Goal: Task Accomplishment & Management: Complete application form

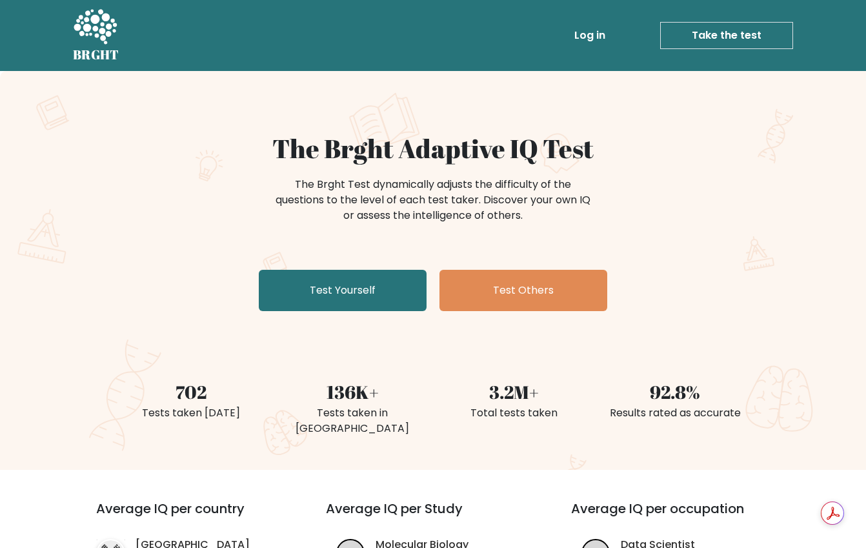
click at [719, 29] on link "Take the test" at bounding box center [726, 35] width 133 height 27
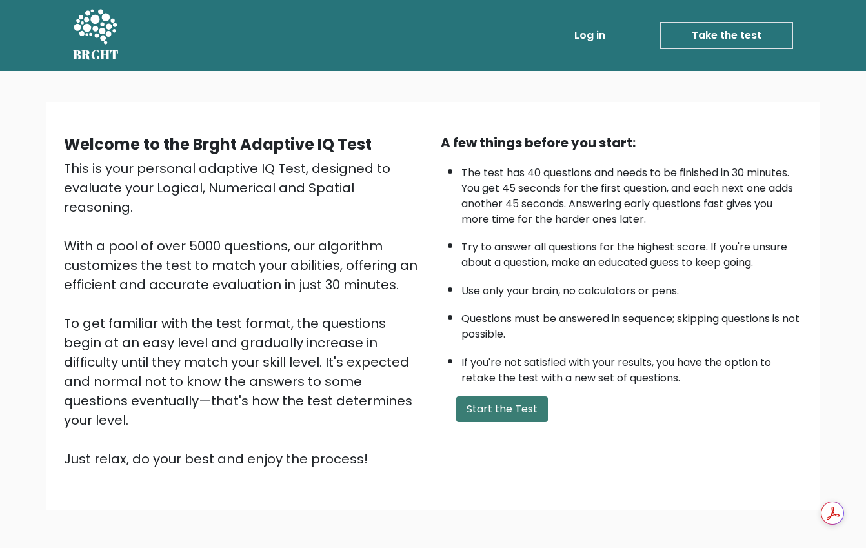
click at [510, 409] on button "Start the Test" at bounding box center [502, 409] width 92 height 26
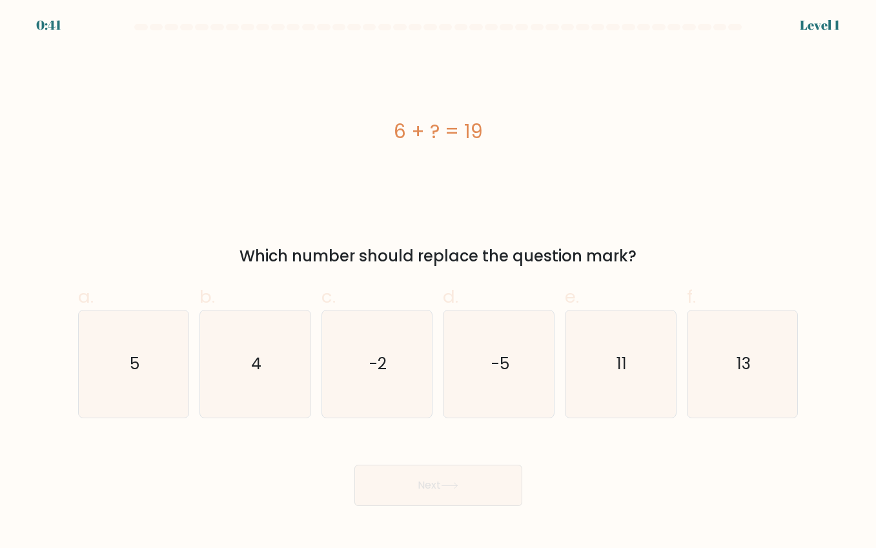
click at [825, 381] on form "a. 5" at bounding box center [438, 265] width 876 height 482
click at [773, 381] on icon "13" at bounding box center [742, 364] width 107 height 107
click at [439, 283] on input "f. 13" at bounding box center [438, 278] width 1 height 8
radio input "true"
click at [467, 484] on button "Next" at bounding box center [438, 485] width 168 height 41
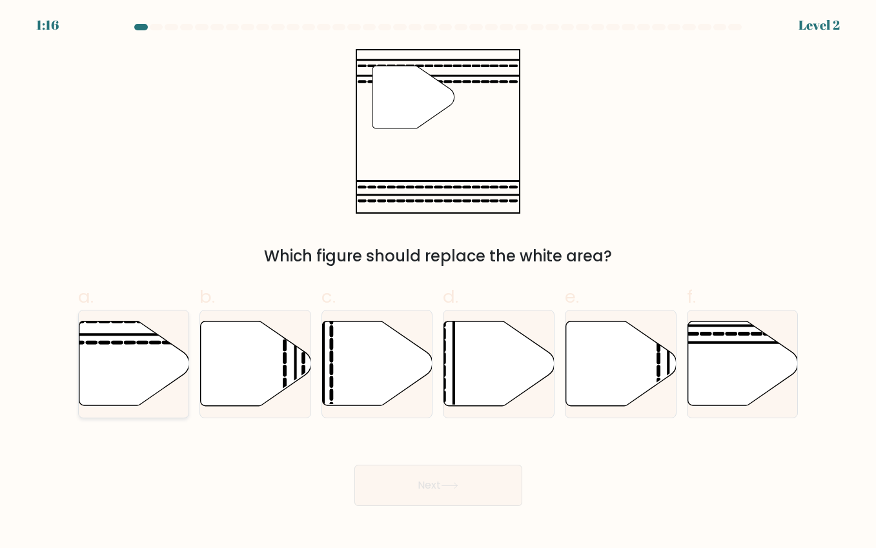
click at [141, 353] on icon at bounding box center [134, 363] width 110 height 85
click at [438, 283] on input "a." at bounding box center [438, 278] width 1 height 8
radio input "true"
click at [435, 497] on button "Next" at bounding box center [438, 485] width 168 height 41
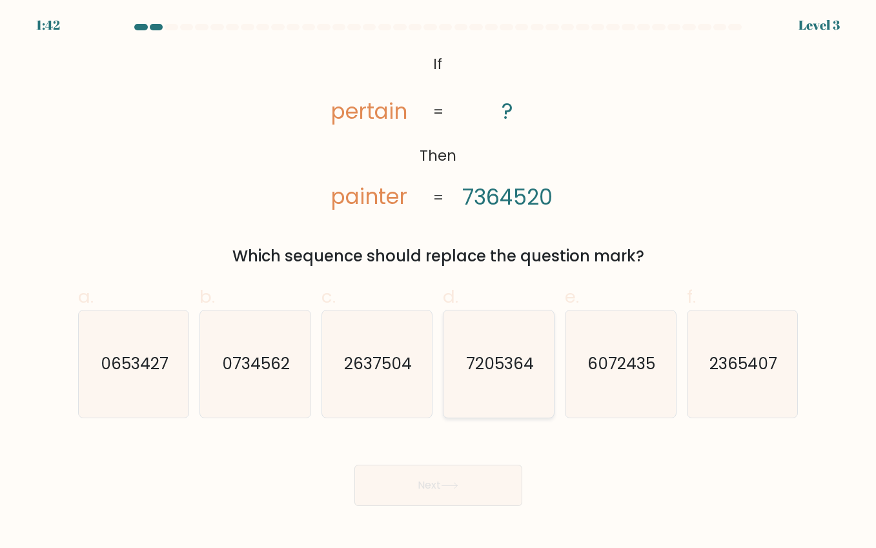
click at [547, 381] on icon "7205364" at bounding box center [498, 364] width 107 height 107
click at [439, 283] on input "d. 7205364" at bounding box center [438, 278] width 1 height 8
radio input "true"
click at [480, 483] on button "Next" at bounding box center [438, 485] width 168 height 41
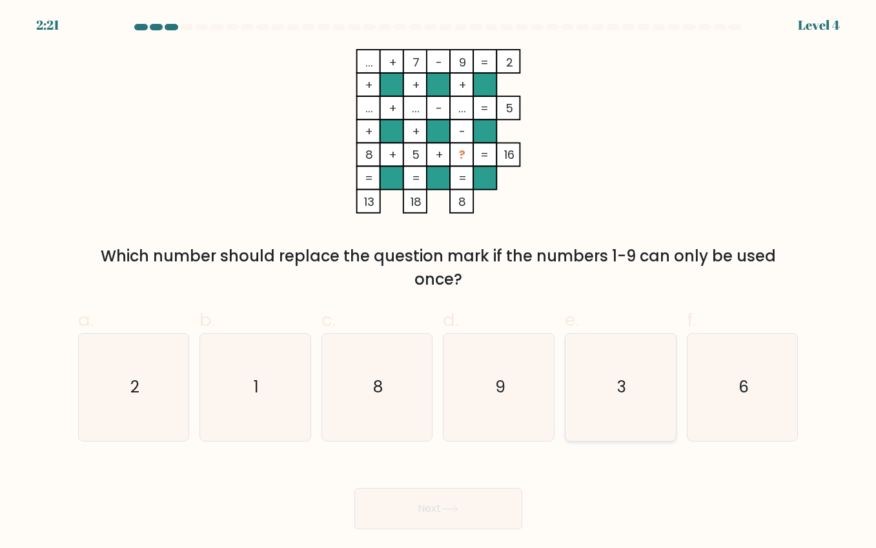
click at [639, 392] on icon "3" at bounding box center [620, 387] width 107 height 107
click at [439, 283] on input "e. 3" at bounding box center [438, 278] width 1 height 8
radio input "true"
click at [471, 517] on button "Next" at bounding box center [438, 508] width 168 height 41
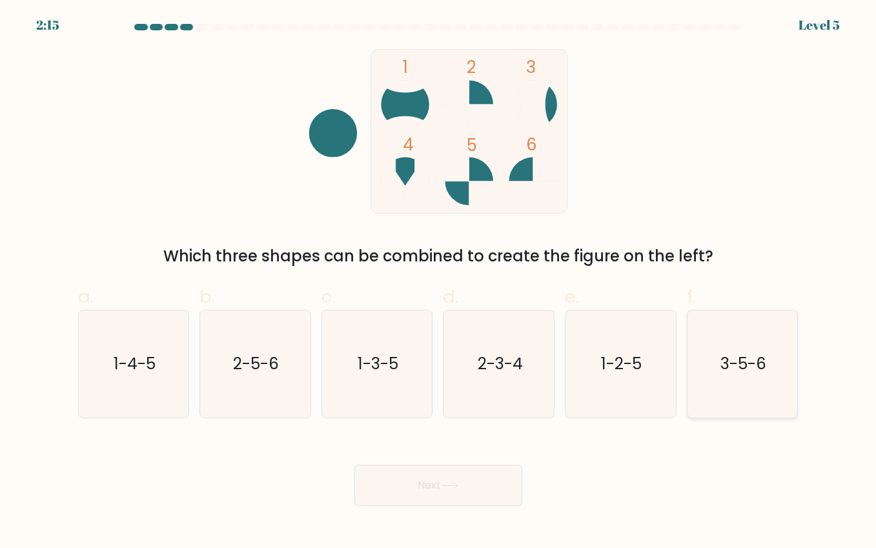
click at [757, 363] on text "3-5-6" at bounding box center [743, 364] width 46 height 23
click at [439, 283] on input "f. 3-5-6" at bounding box center [438, 278] width 1 height 8
radio input "true"
click at [464, 489] on button "Next" at bounding box center [438, 485] width 168 height 41
click at [458, 492] on button "Next" at bounding box center [438, 485] width 168 height 41
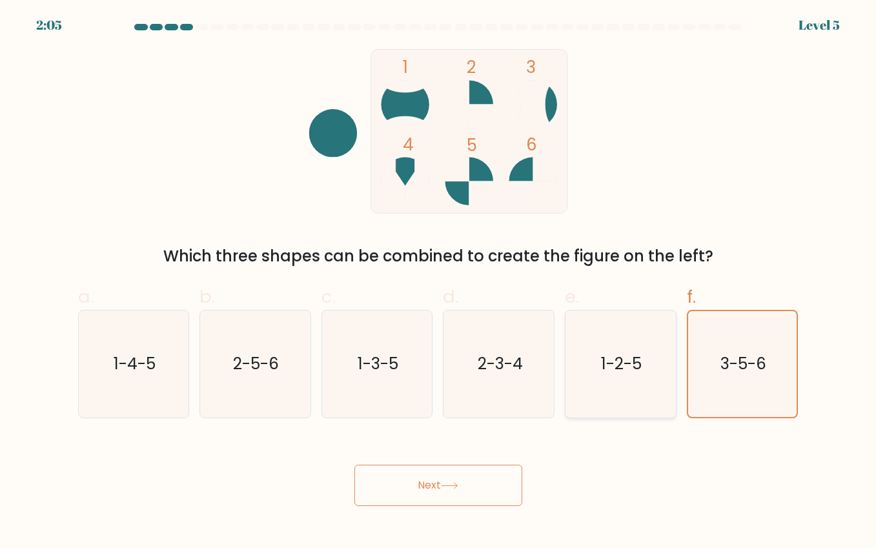
click at [615, 381] on icon "1-2-5" at bounding box center [620, 364] width 107 height 107
click at [439, 283] on input "e. 1-2-5" at bounding box center [438, 278] width 1 height 8
radio input "true"
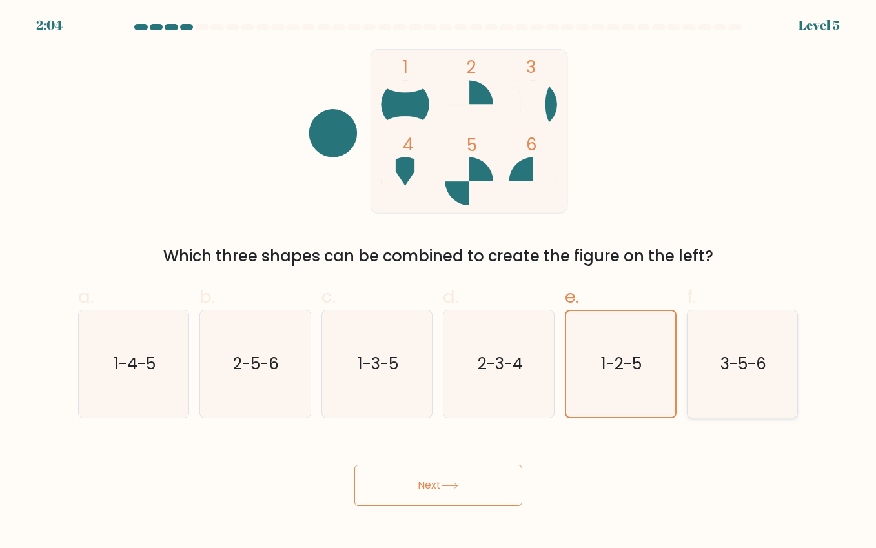
click at [743, 374] on text "3-5-6" at bounding box center [743, 364] width 46 height 23
click at [439, 283] on input "f. 3-5-6" at bounding box center [438, 278] width 1 height 8
radio input "true"
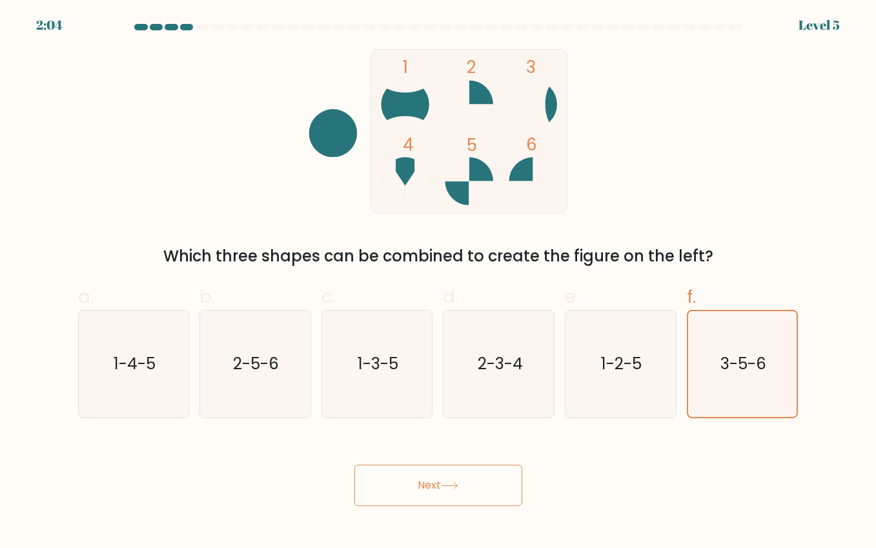
click at [418, 482] on button "Next" at bounding box center [438, 485] width 168 height 41
click at [724, 359] on text "3-5-6" at bounding box center [743, 363] width 46 height 23
click at [439, 283] on input "f. 3-5-6" at bounding box center [438, 278] width 1 height 8
click at [465, 477] on button "Next" at bounding box center [438, 485] width 168 height 41
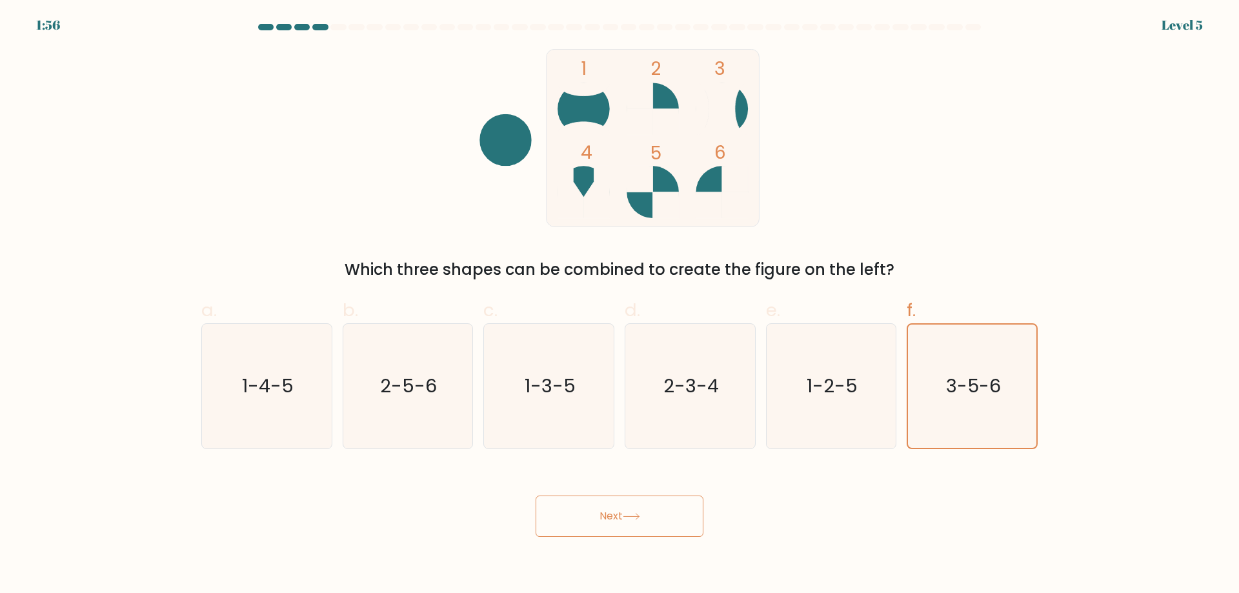
click at [630, 189] on rect at bounding box center [640, 179] width 26 height 26
click at [494, 414] on icon "1-3-5" at bounding box center [549, 386] width 125 height 125
click at [620, 305] on input "c. 1-3-5" at bounding box center [620, 301] width 1 height 8
radio input "true"
drag, startPoint x: 778, startPoint y: 366, endPoint x: 942, endPoint y: 379, distance: 164.5
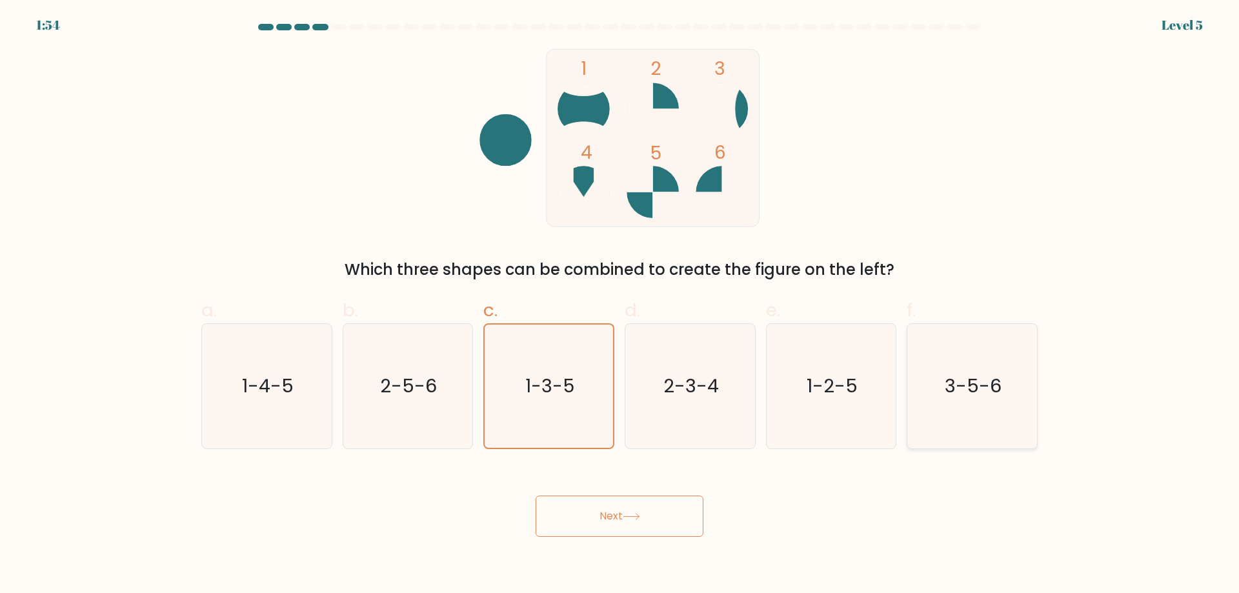
click at [779, 366] on icon "1-2-5" at bounding box center [831, 386] width 125 height 125
click at [620, 305] on input "e. 1-2-5" at bounding box center [620, 301] width 1 height 8
radio input "true"
click at [875, 379] on text "3-5-6" at bounding box center [974, 386] width 57 height 26
click at [620, 305] on input "f. 3-5-6" at bounding box center [620, 301] width 1 height 8
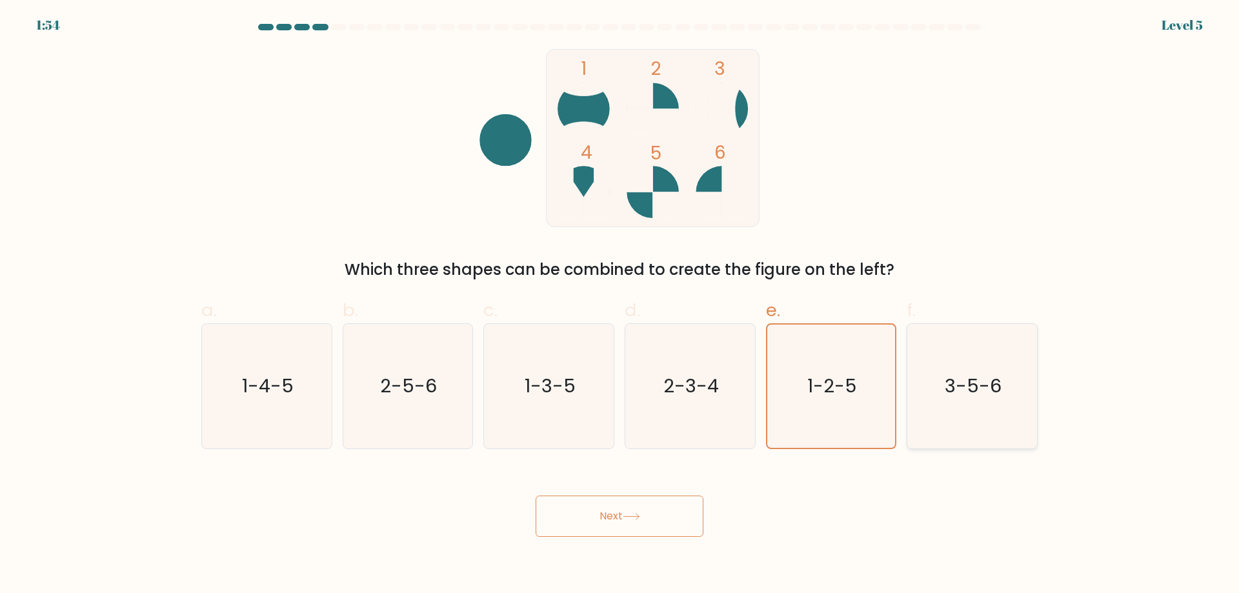
radio input "true"
click at [591, 525] on button "Next" at bounding box center [620, 516] width 168 height 41
click at [820, 394] on text "1-2-5" at bounding box center [832, 386] width 51 height 26
click at [620, 305] on input "e. 1-2-5" at bounding box center [620, 301] width 1 height 8
radio input "true"
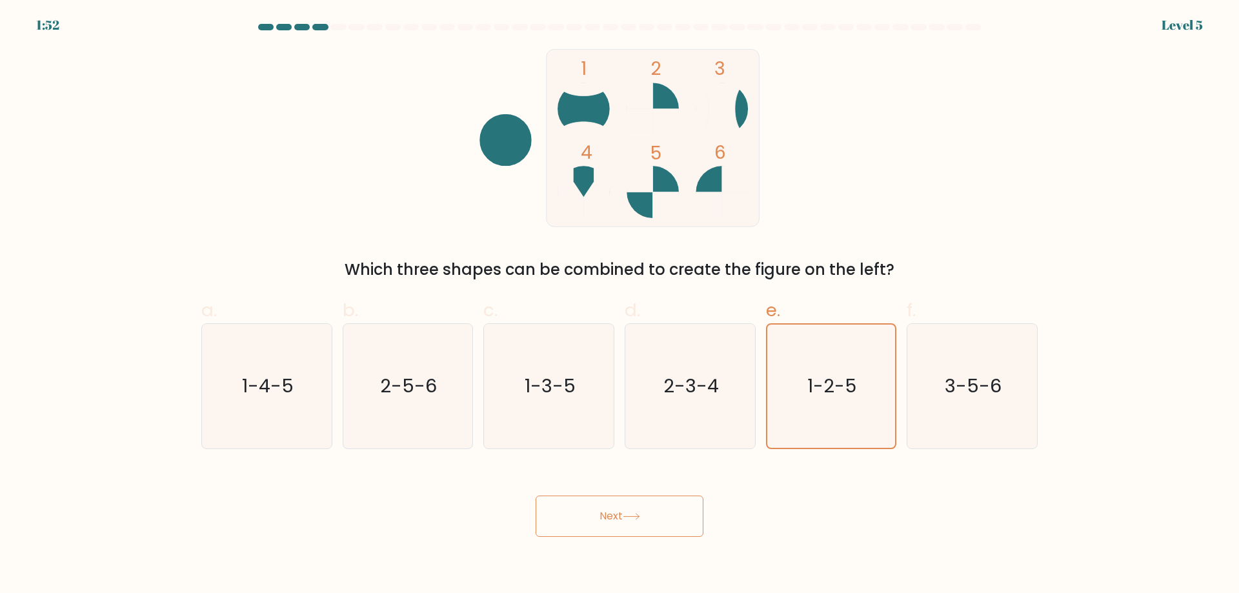
drag, startPoint x: 707, startPoint y: 507, endPoint x: 606, endPoint y: 531, distance: 104.0
click at [707, 508] on div "Next" at bounding box center [620, 501] width 852 height 72
click at [606, 531] on button "Next" at bounding box center [620, 516] width 168 height 41
click at [875, 363] on icon "3-5-6" at bounding box center [972, 386] width 125 height 125
click at [620, 305] on input "f. 3-5-6" at bounding box center [620, 301] width 1 height 8
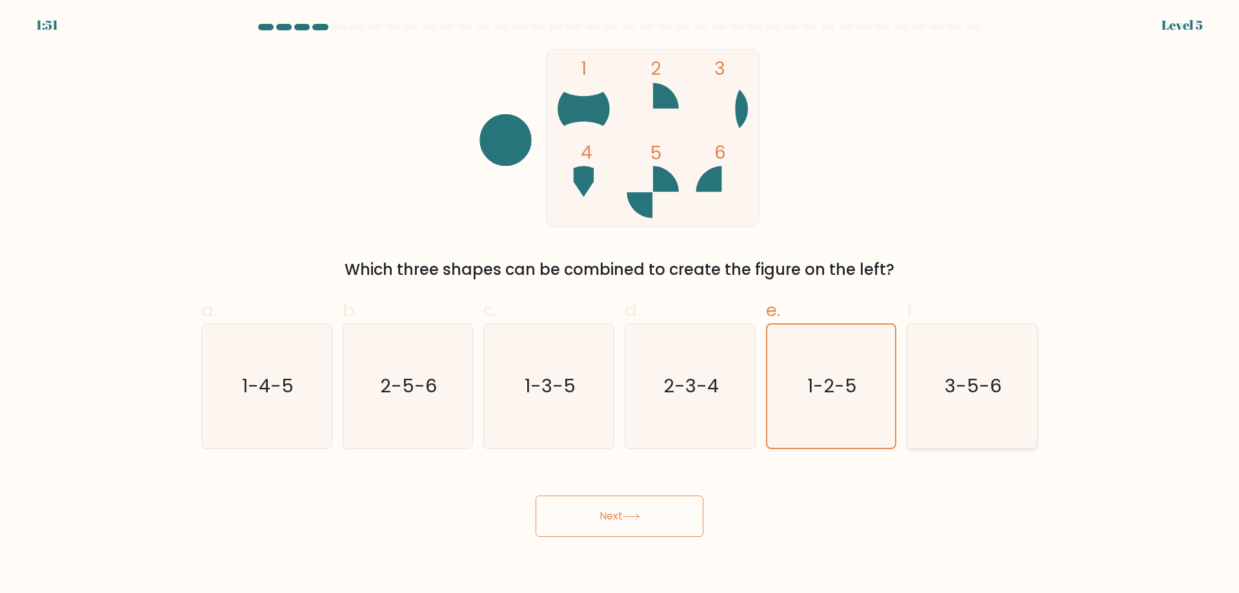
radio input "true"
click at [611, 531] on button "Next" at bounding box center [620, 516] width 168 height 41
click at [1011, 412] on icon "3-5-6" at bounding box center [972, 386] width 125 height 125
click at [620, 305] on input "f. 3-5-6" at bounding box center [620, 301] width 1 height 8
radio input "true"
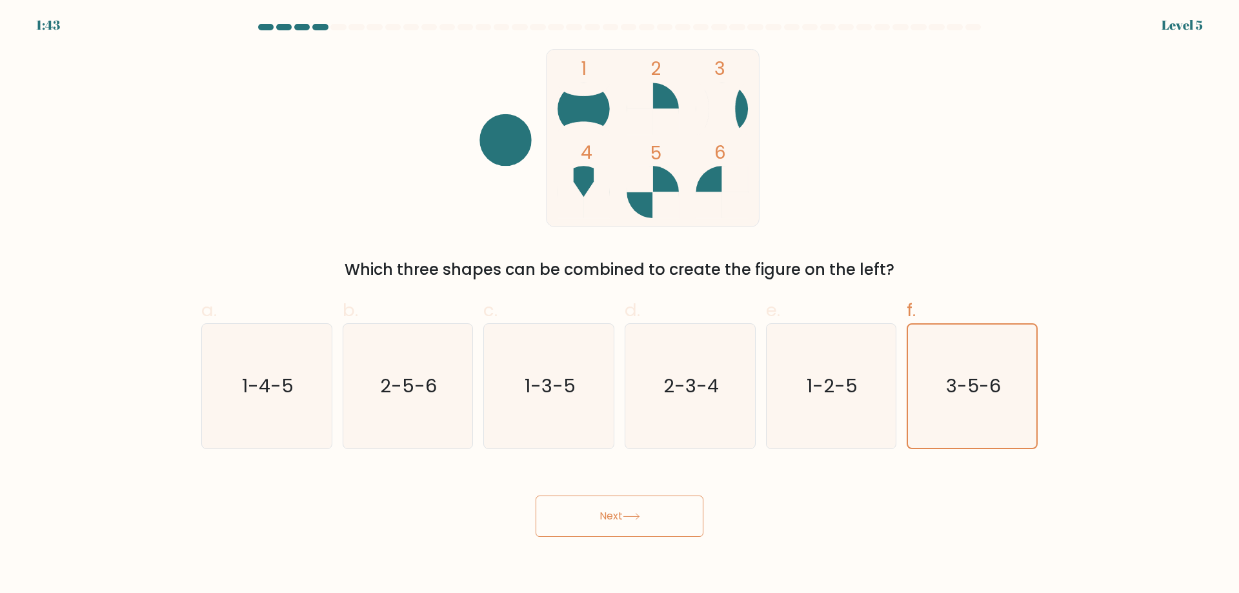
click at [596, 521] on button "Next" at bounding box center [620, 516] width 168 height 41
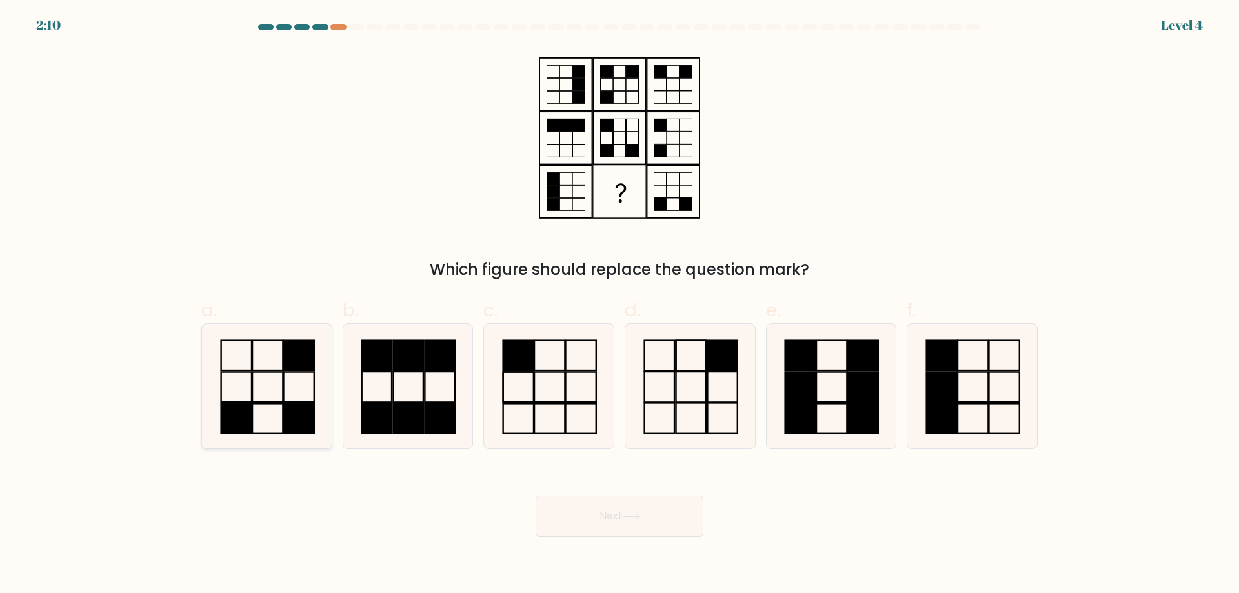
click at [314, 369] on rect at bounding box center [298, 356] width 30 height 30
click at [620, 305] on input "a." at bounding box center [620, 301] width 1 height 8
radio input "true"
click at [638, 534] on button "Next" at bounding box center [620, 516] width 168 height 41
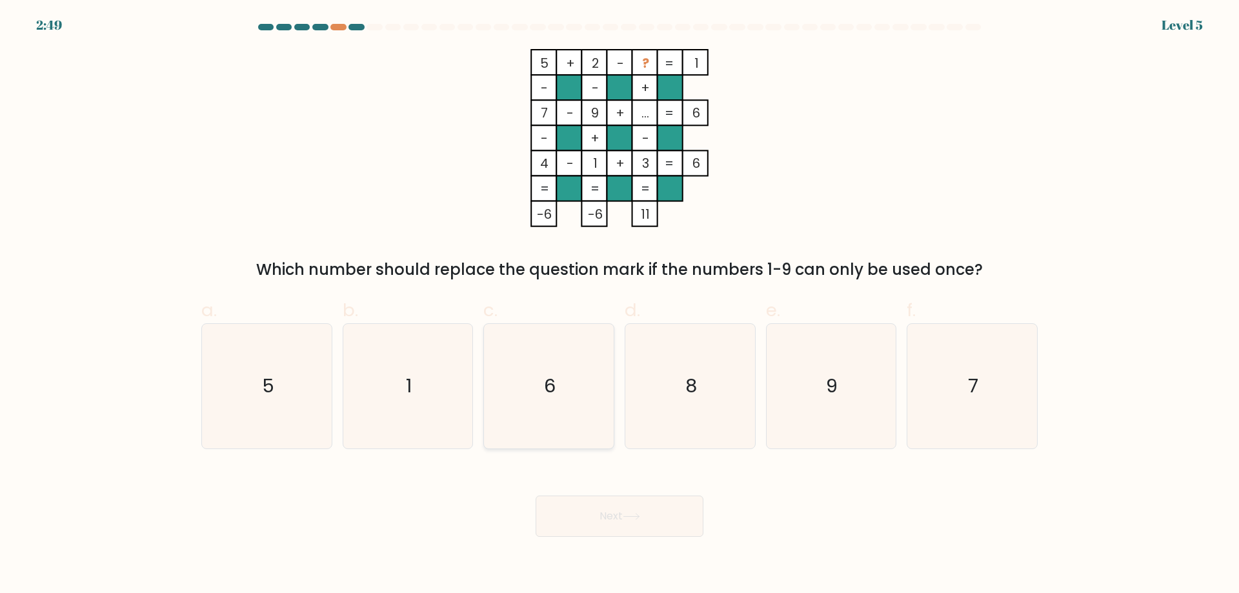
click at [559, 416] on icon "6" at bounding box center [549, 386] width 125 height 125
click at [620, 305] on input "c. 6" at bounding box center [620, 301] width 1 height 8
radio input "true"
click at [622, 524] on button "Next" at bounding box center [620, 516] width 168 height 41
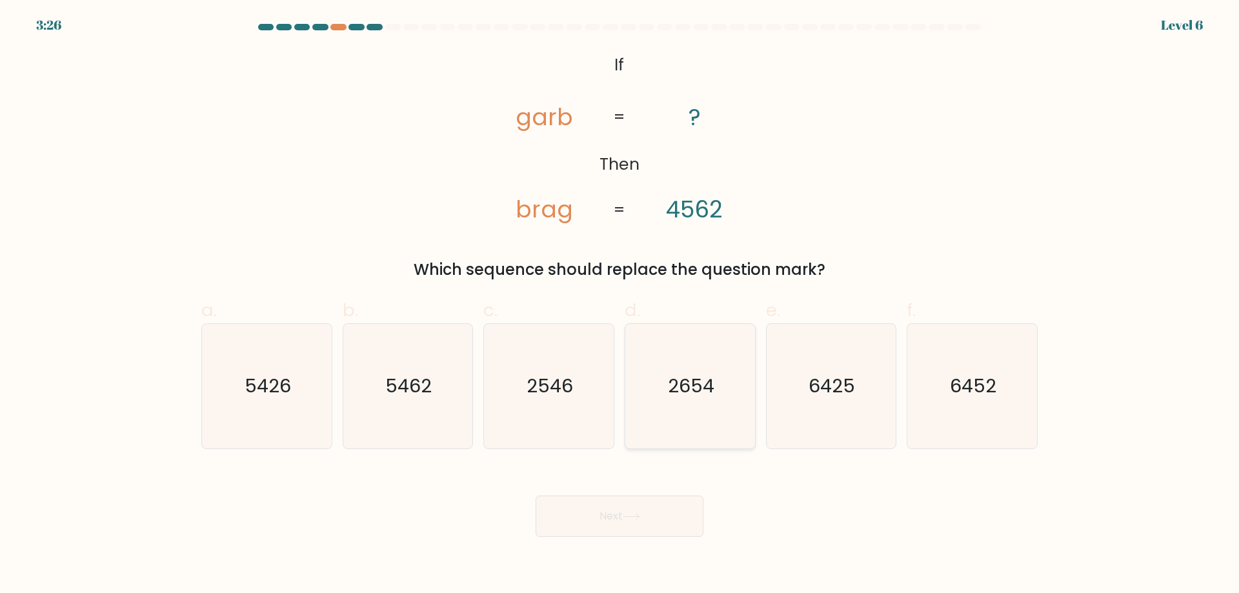
click at [698, 407] on icon "2654" at bounding box center [690, 386] width 125 height 125
click at [620, 305] on input "d. 2654" at bounding box center [620, 301] width 1 height 8
radio input "true"
click at [636, 528] on button "Next" at bounding box center [620, 516] width 168 height 41
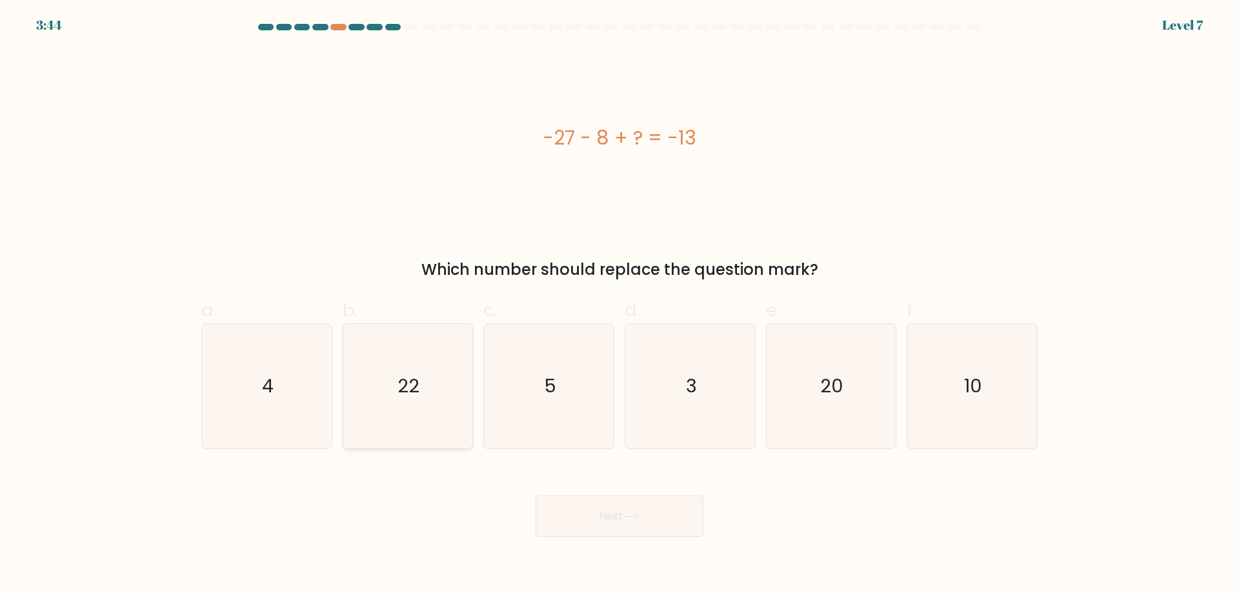
click at [433, 394] on icon "22" at bounding box center [407, 386] width 125 height 125
click at [620, 305] on input "b. 22" at bounding box center [620, 301] width 1 height 8
radio input "true"
click at [656, 527] on button "Next" at bounding box center [620, 516] width 168 height 41
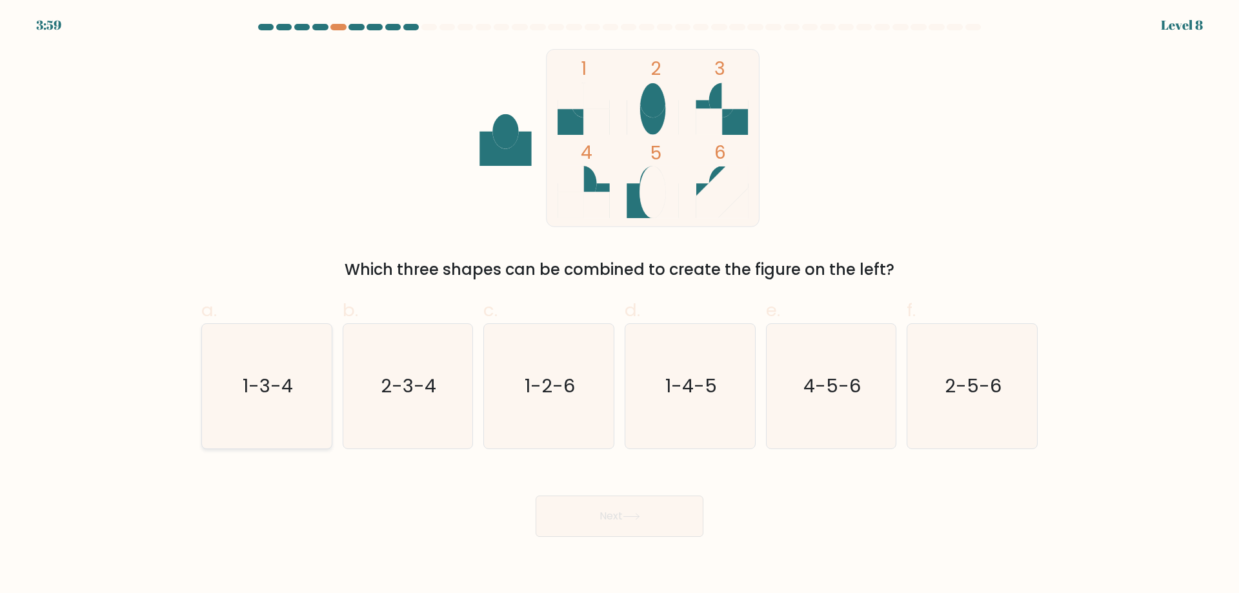
click at [240, 393] on icon "1-3-4" at bounding box center [267, 386] width 125 height 125
click at [620, 305] on input "a. 1-3-4" at bounding box center [620, 301] width 1 height 8
radio input "true"
click at [570, 510] on button "Next" at bounding box center [620, 516] width 168 height 41
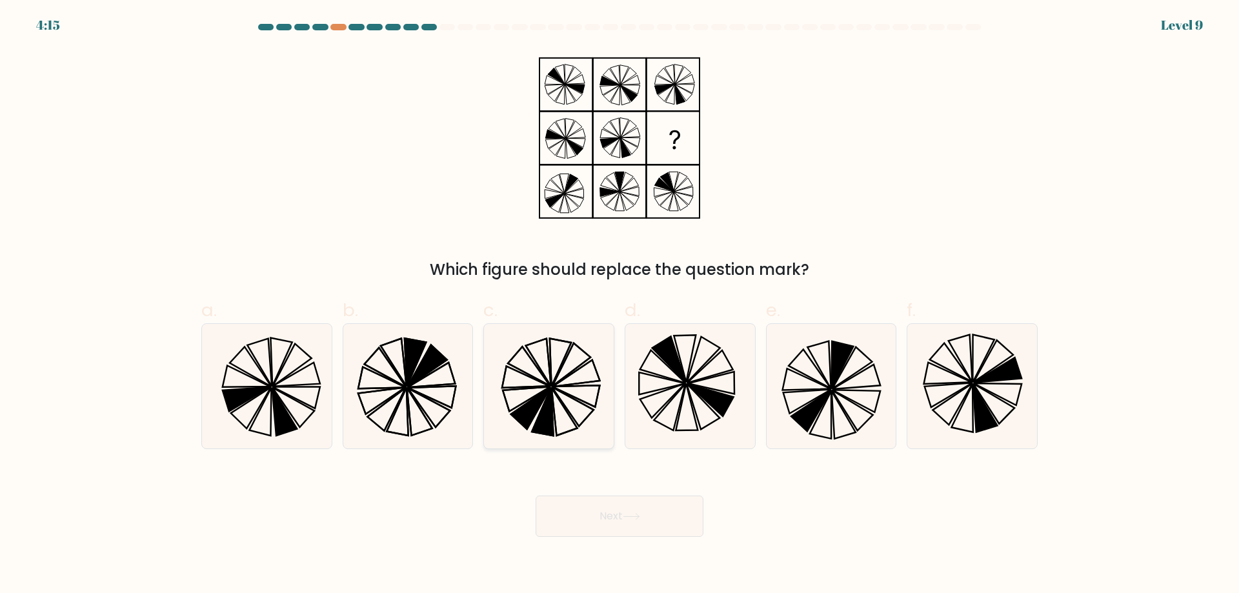
click at [549, 376] on icon at bounding box center [549, 386] width 125 height 125
click at [620, 305] on input "c." at bounding box center [620, 301] width 1 height 8
radio input "true"
click at [669, 524] on button "Next" at bounding box center [620, 516] width 168 height 41
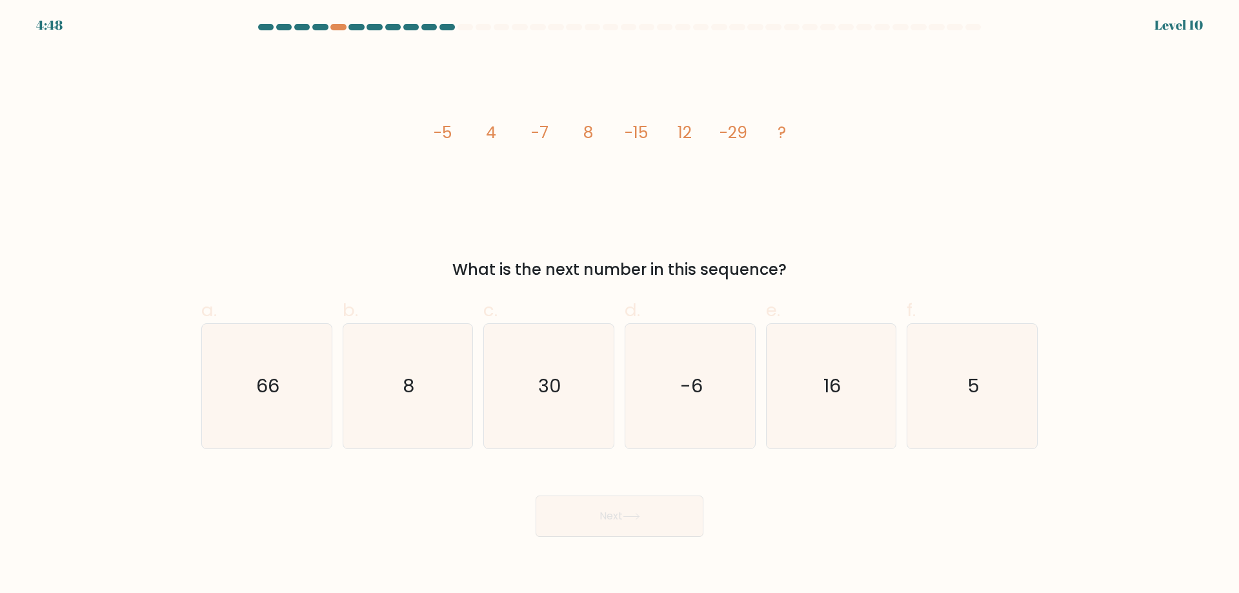
click at [898, 377] on div "e. 16" at bounding box center [831, 373] width 141 height 152
click at [840, 391] on text "16" at bounding box center [832, 386] width 17 height 26
click at [620, 305] on input "e. 16" at bounding box center [620, 301] width 1 height 8
radio input "true"
click at [595, 516] on button "Next" at bounding box center [620, 516] width 168 height 41
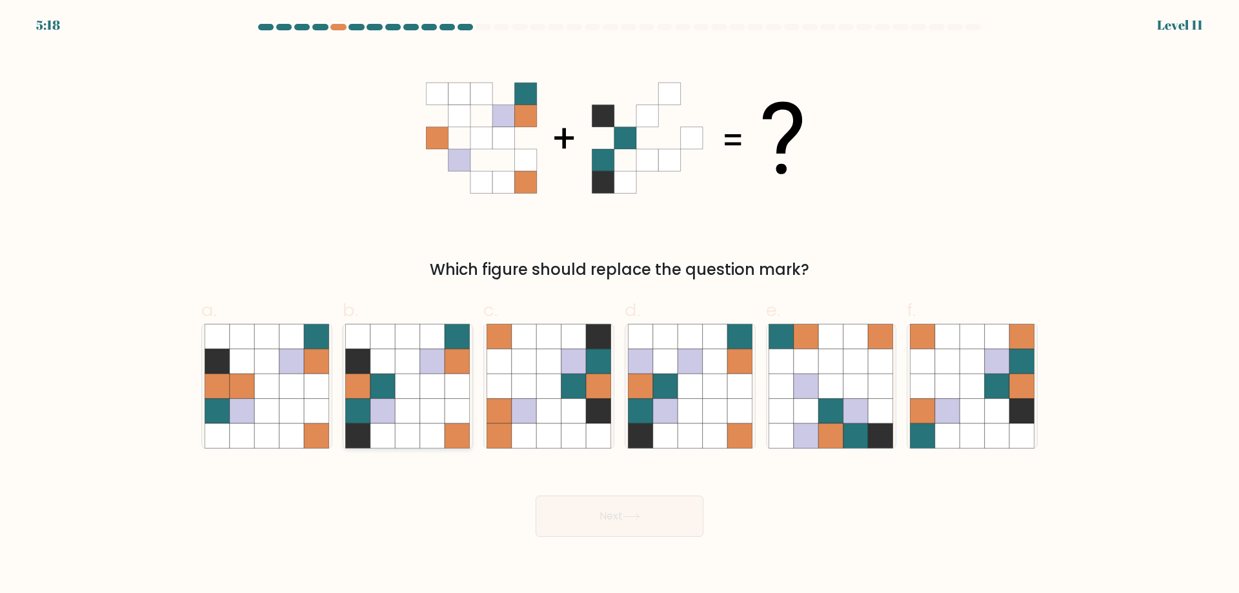
click at [418, 363] on icon at bounding box center [408, 361] width 25 height 25
click at [620, 305] on input "b." at bounding box center [620, 301] width 1 height 8
radio input "true"
click at [634, 507] on button "Next" at bounding box center [620, 516] width 168 height 41
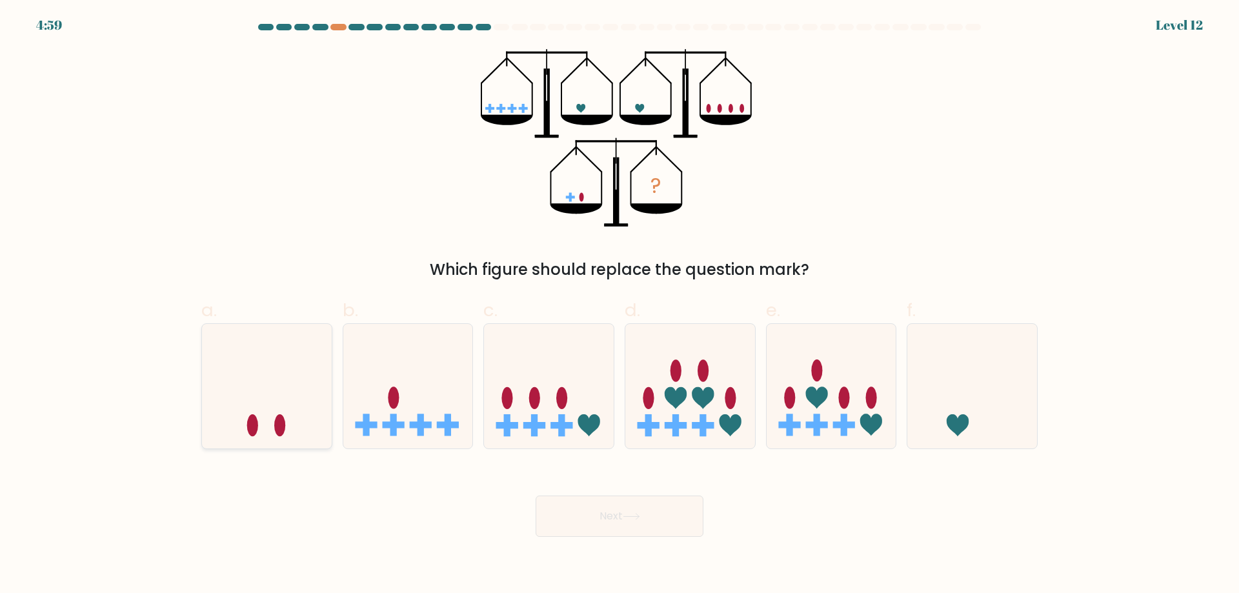
click at [323, 422] on icon at bounding box center [267, 385] width 130 height 107
click at [620, 305] on input "a." at bounding box center [620, 301] width 1 height 8
radio input "true"
click at [632, 511] on button "Next" at bounding box center [620, 516] width 168 height 41
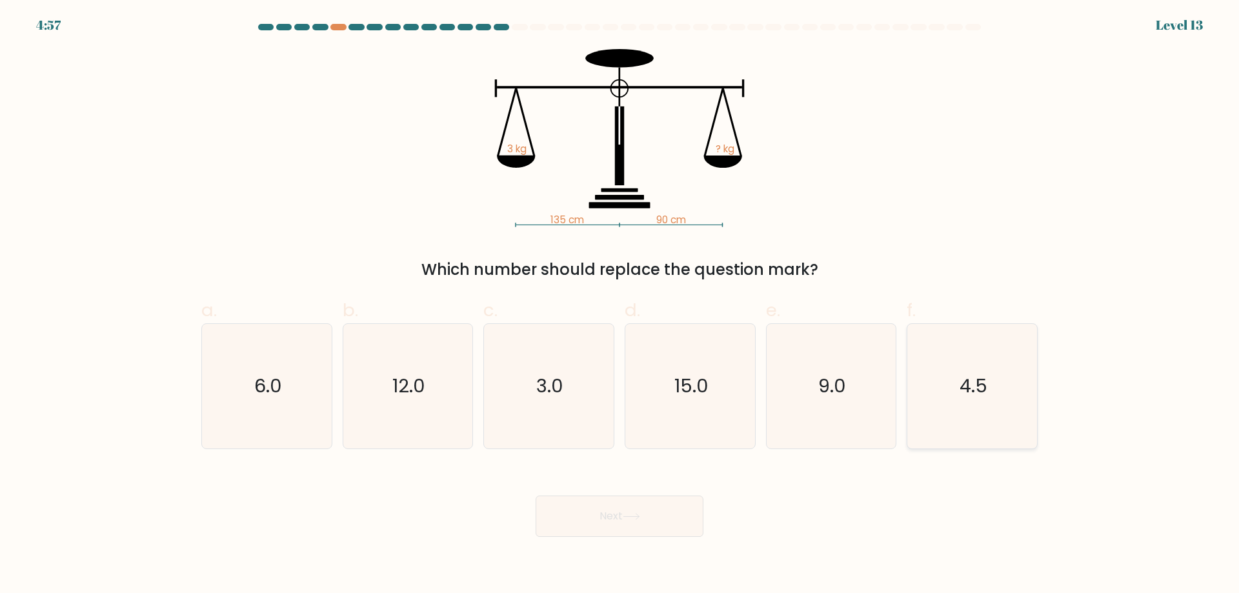
click at [959, 392] on icon "4.5" at bounding box center [972, 386] width 125 height 125
click at [620, 305] on input "f. 4.5" at bounding box center [620, 301] width 1 height 8
radio input "true"
click at [637, 516] on icon at bounding box center [631, 516] width 17 height 7
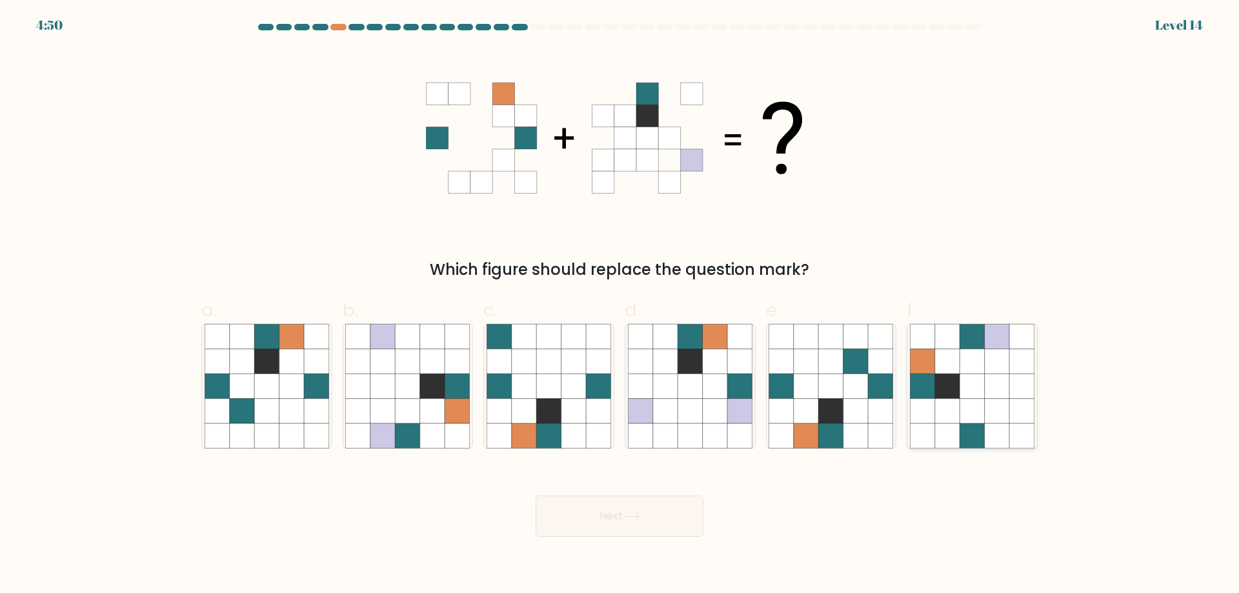
click at [935, 410] on icon at bounding box center [947, 411] width 25 height 25
click at [620, 305] on input "f." at bounding box center [620, 301] width 1 height 8
radio input "true"
click at [655, 533] on button "Next" at bounding box center [620, 516] width 168 height 41
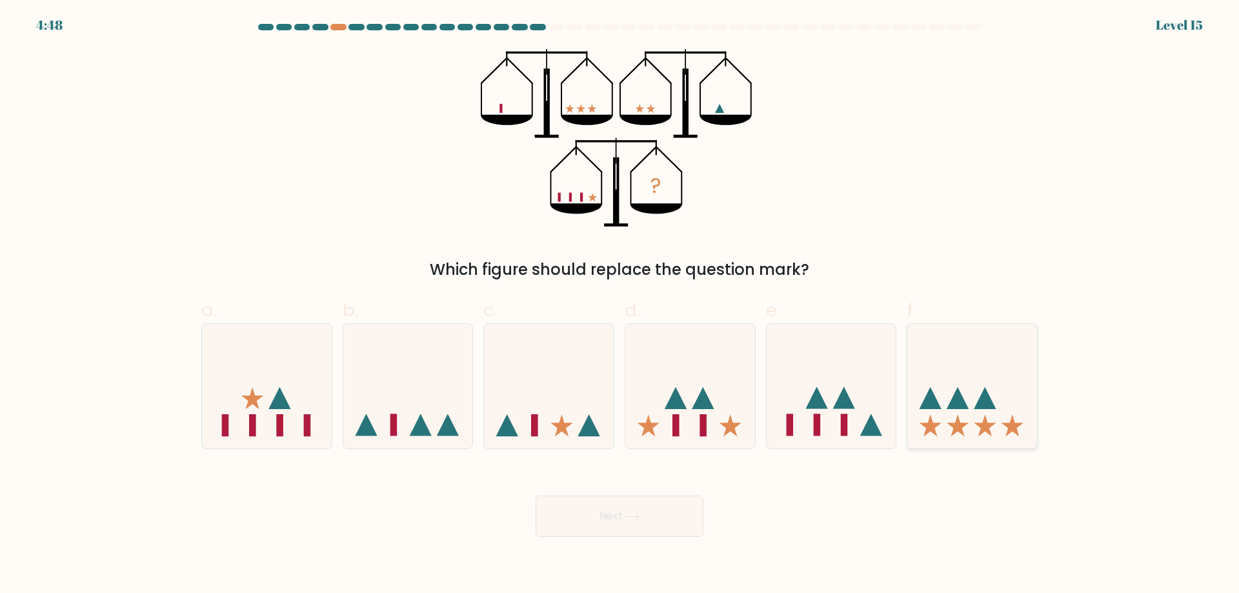
click at [988, 427] on icon at bounding box center [985, 425] width 22 height 22
click at [620, 305] on input "f." at bounding box center [620, 301] width 1 height 8
radio input "true"
click at [607, 518] on button "Next" at bounding box center [620, 516] width 168 height 41
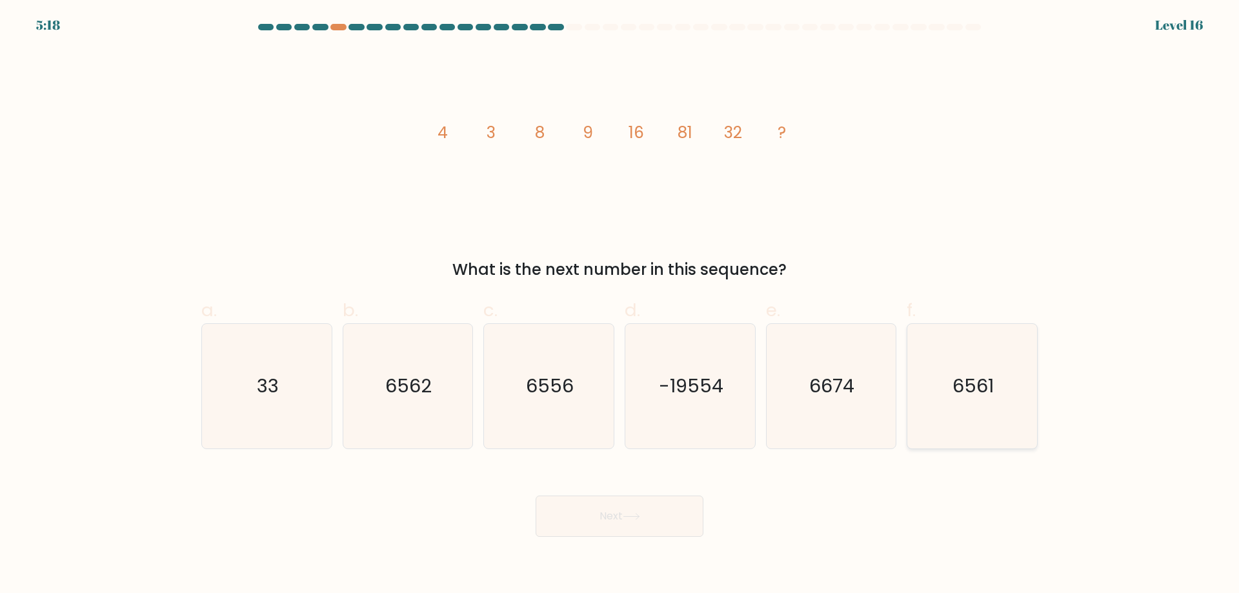
click at [968, 396] on text "6561" at bounding box center [973, 386] width 41 height 26
click at [620, 305] on input "f. 6561" at bounding box center [620, 301] width 1 height 8
radio input "true"
click at [650, 509] on button "Next" at bounding box center [620, 516] width 168 height 41
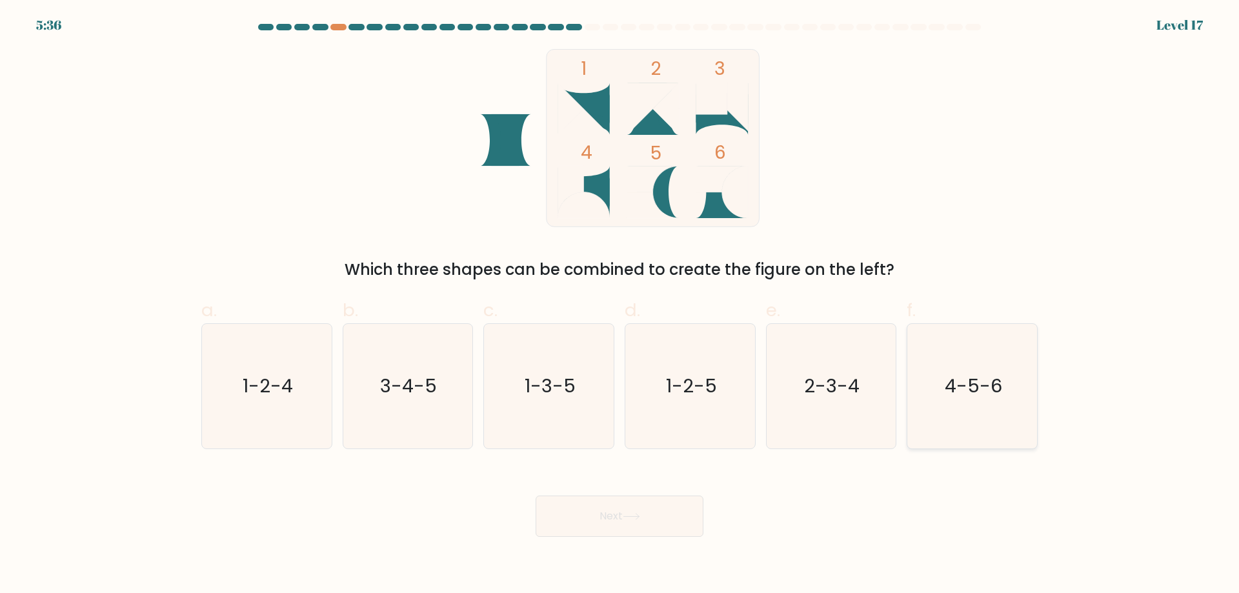
click at [945, 368] on icon "4-5-6" at bounding box center [972, 386] width 125 height 125
click at [620, 305] on input "f. 4-5-6" at bounding box center [620, 301] width 1 height 8
radio input "true"
click at [587, 513] on button "Next" at bounding box center [620, 516] width 168 height 41
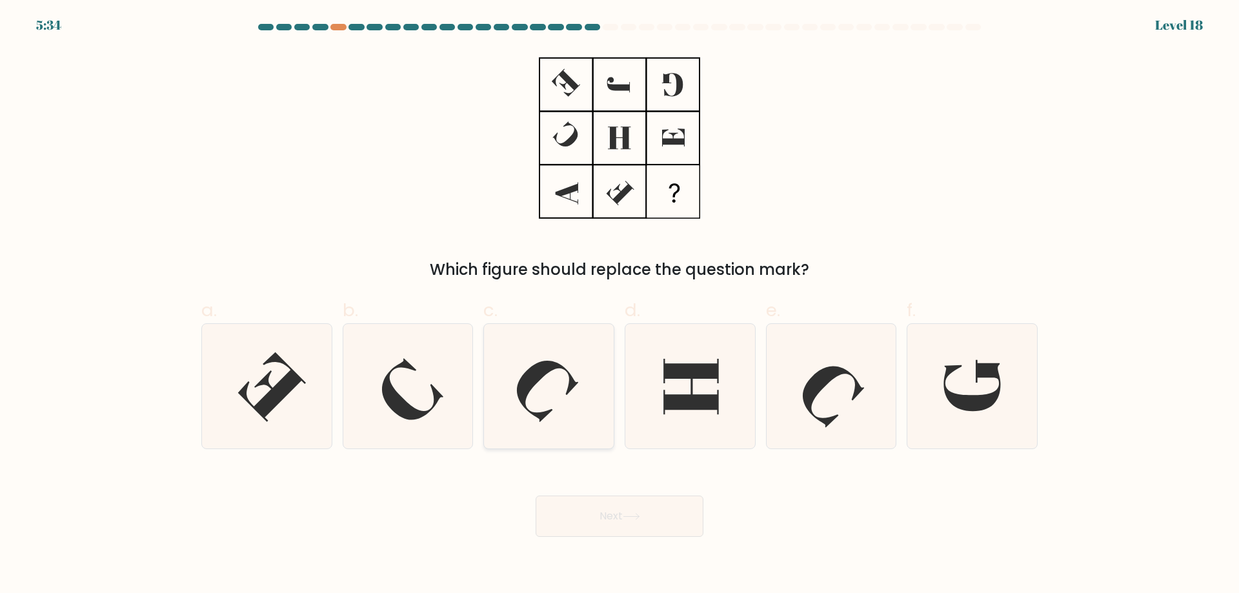
click at [527, 379] on icon at bounding box center [547, 391] width 61 height 61
click at [620, 305] on input "c." at bounding box center [620, 301] width 1 height 8
radio input "true"
click at [562, 397] on icon at bounding box center [548, 386] width 123 height 123
click at [620, 305] on input "c." at bounding box center [620, 301] width 1 height 8
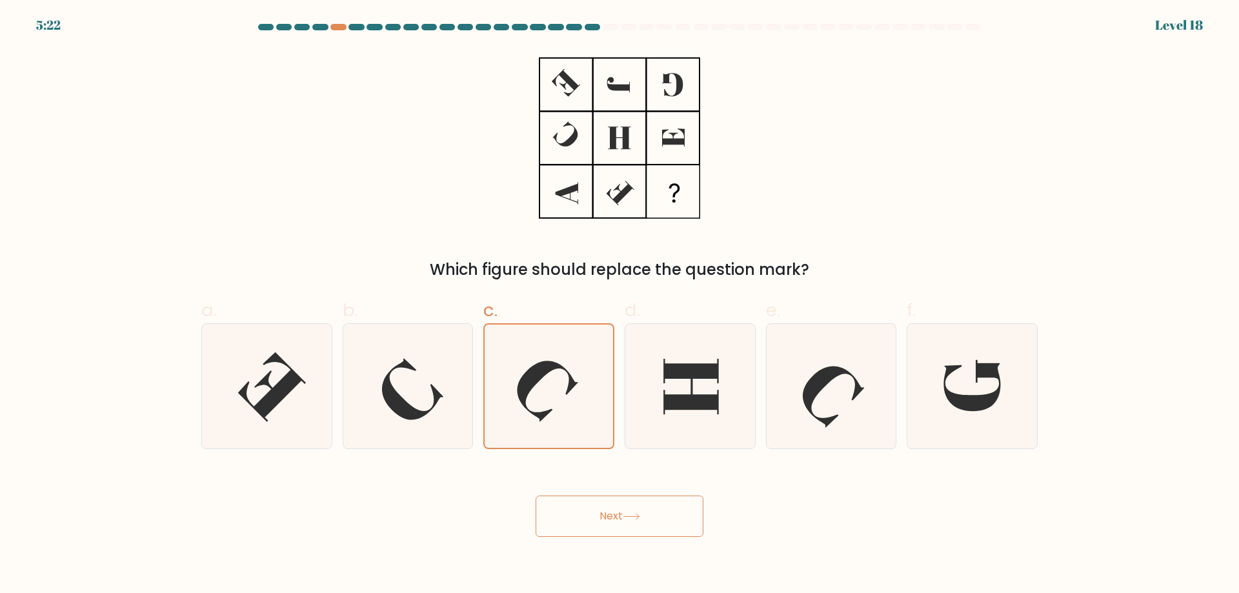
click at [606, 530] on button "Next" at bounding box center [620, 516] width 168 height 41
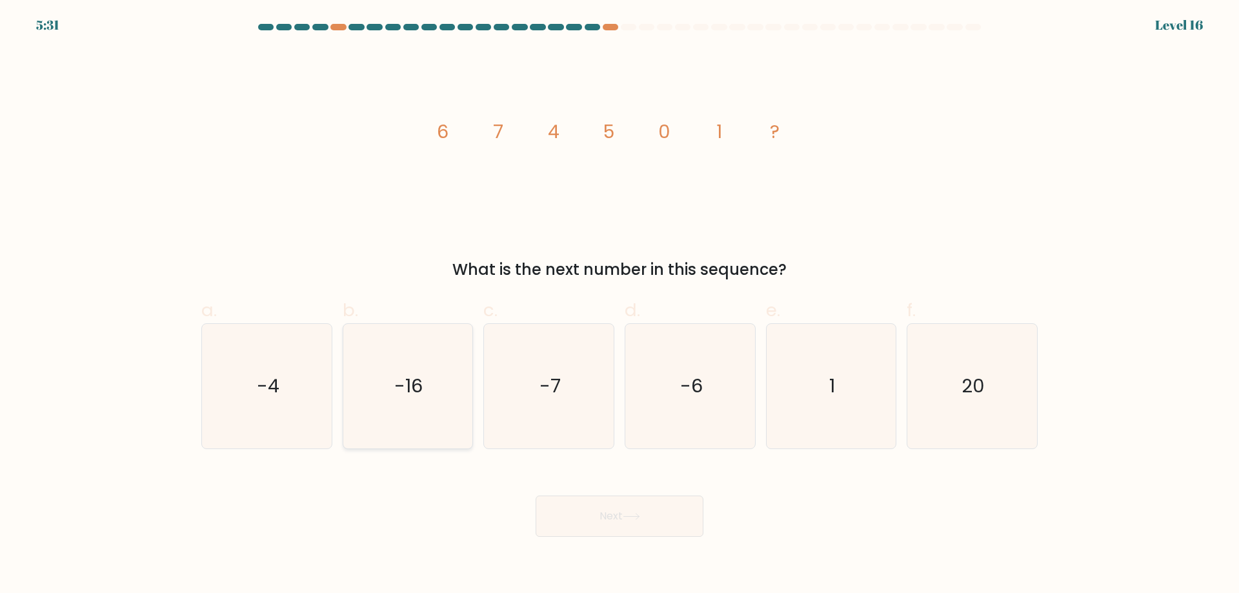
click at [407, 421] on icon "-16" at bounding box center [407, 386] width 125 height 125
click at [620, 305] on input "b. -16" at bounding box center [620, 301] width 1 height 8
radio input "true"
click at [519, 398] on icon "-7" at bounding box center [549, 386] width 125 height 125
click at [620, 305] on input "c. -7" at bounding box center [620, 301] width 1 height 8
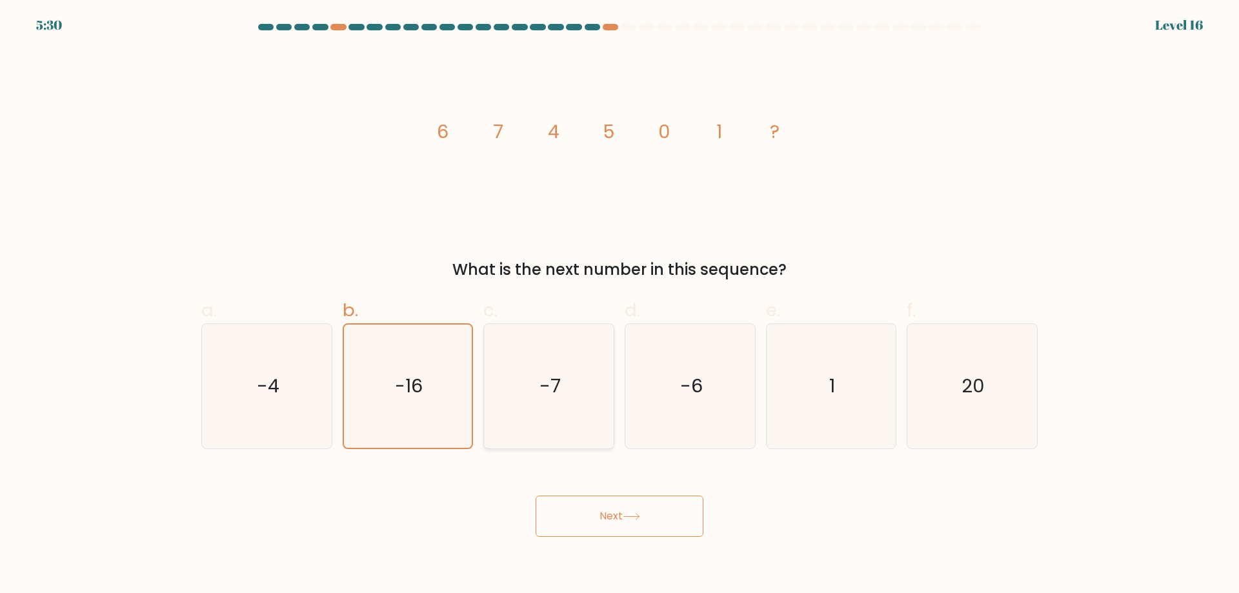
radio input "true"
click at [591, 521] on button "Next" at bounding box center [620, 516] width 168 height 41
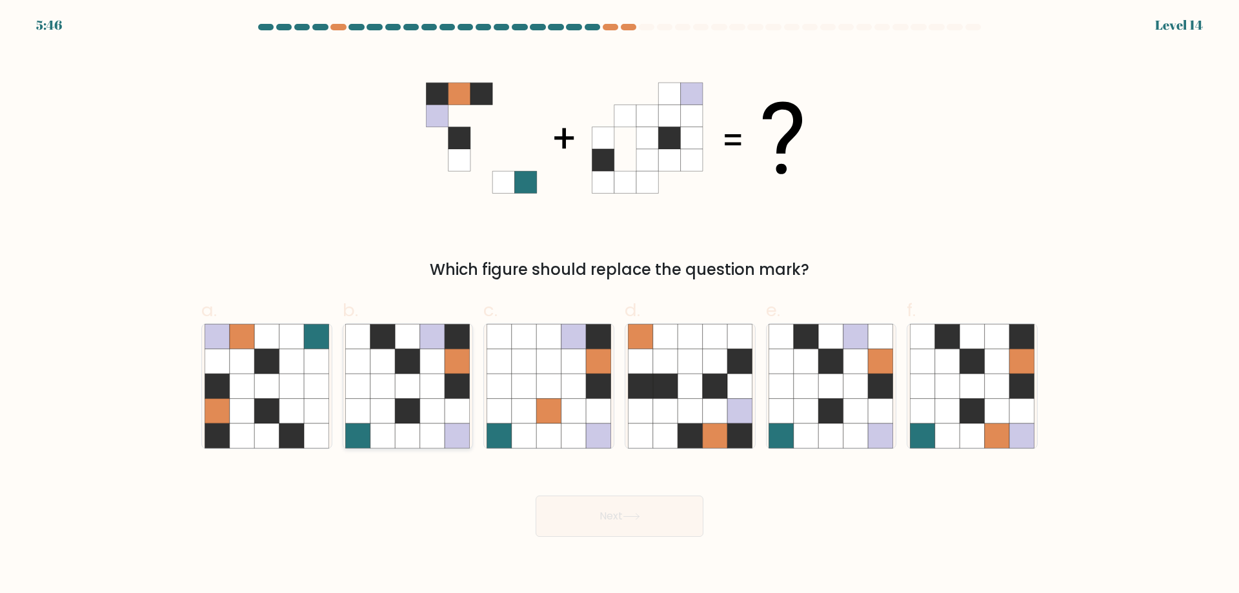
click at [432, 394] on icon at bounding box center [432, 386] width 25 height 25
click at [620, 305] on input "b." at bounding box center [620, 301] width 1 height 8
radio input "true"
click at [632, 517] on icon at bounding box center [631, 517] width 15 height 6
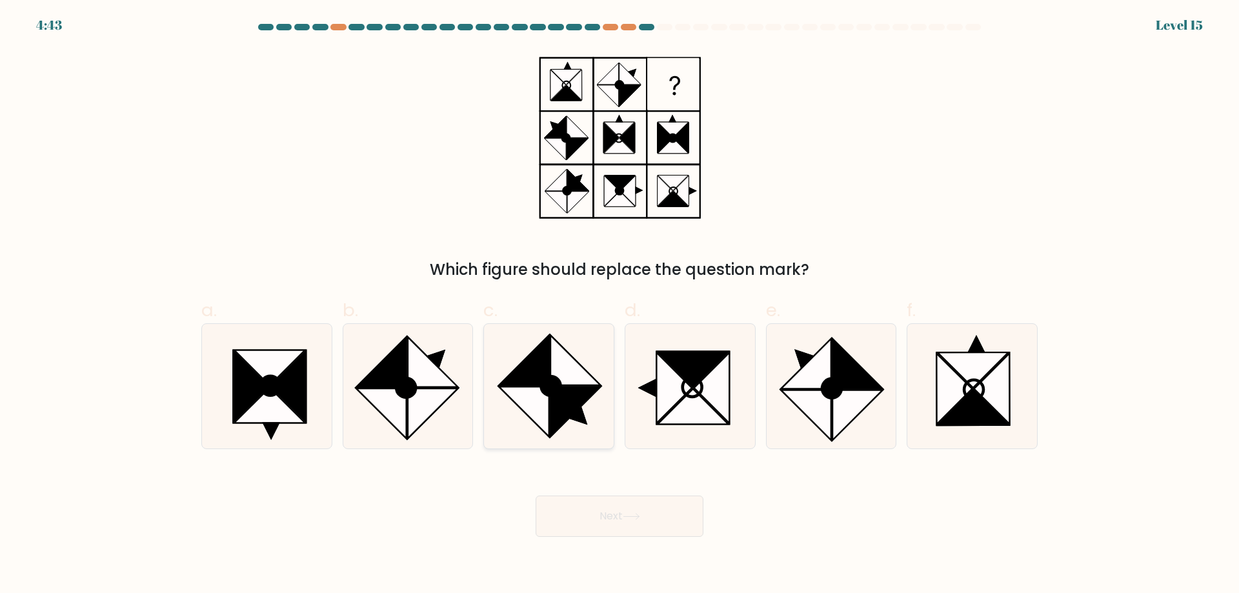
click at [564, 388] on icon at bounding box center [576, 412] width 50 height 50
click at [620, 305] on input "c." at bounding box center [620, 301] width 1 height 8
radio input "true"
click at [626, 515] on button "Next" at bounding box center [620, 516] width 168 height 41
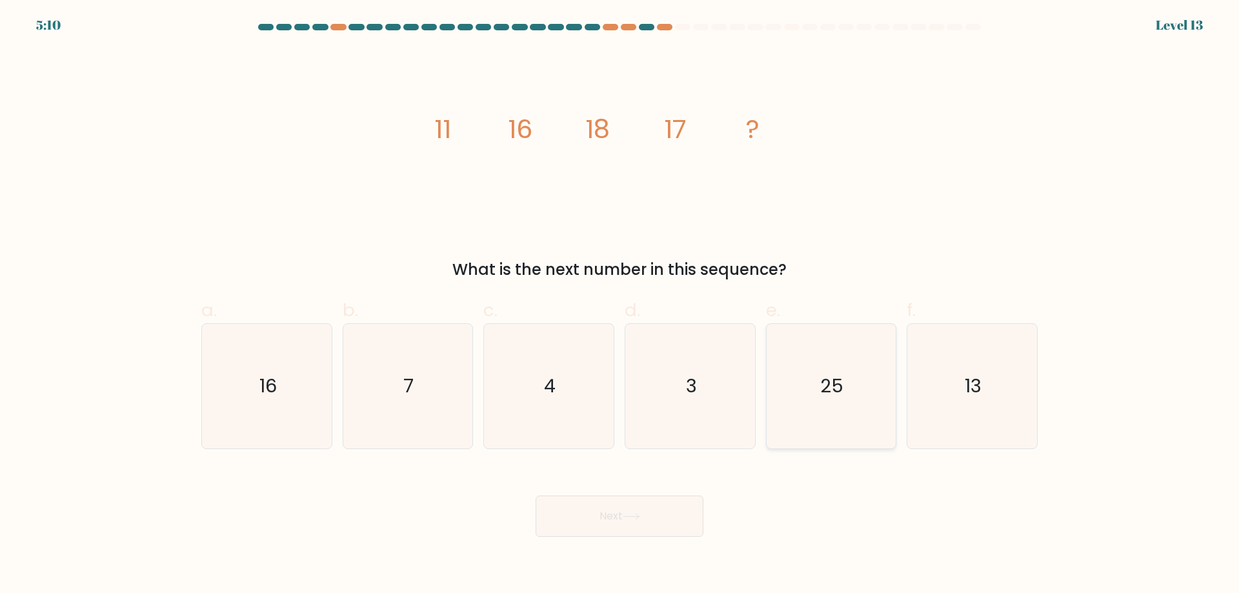
click at [811, 390] on icon "25" at bounding box center [831, 386] width 125 height 125
click at [620, 305] on input "e. 25" at bounding box center [620, 301] width 1 height 8
radio input "true"
click at [652, 527] on button "Next" at bounding box center [620, 516] width 168 height 41
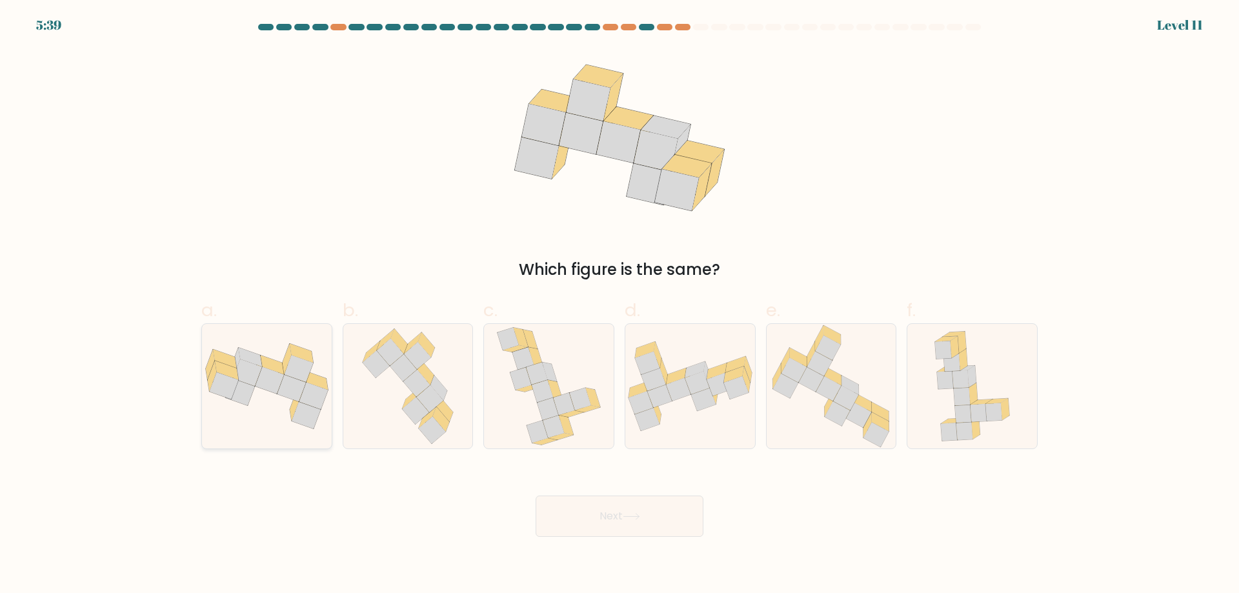
click at [255, 403] on icon at bounding box center [267, 386] width 130 height 86
click at [620, 305] on input "a." at bounding box center [620, 301] width 1 height 8
radio input "true"
click at [631, 505] on button "Next" at bounding box center [620, 516] width 168 height 41
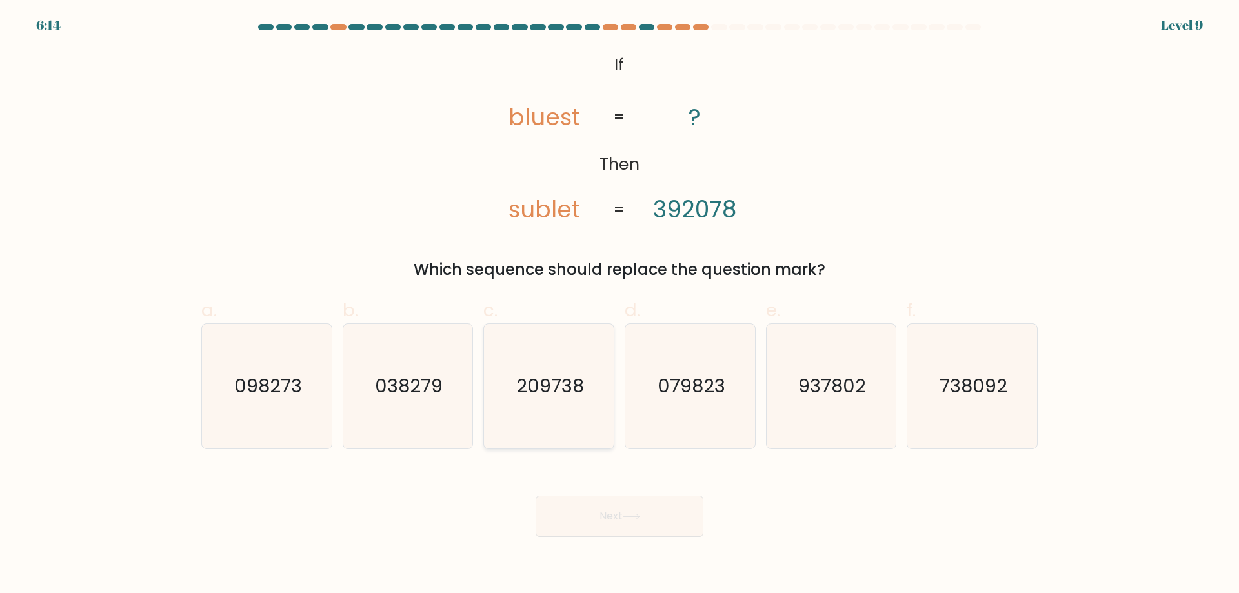
click at [562, 415] on icon "209738" at bounding box center [549, 386] width 125 height 125
click at [620, 305] on input "c. 209738" at bounding box center [620, 301] width 1 height 8
radio input "true"
click at [634, 546] on body "6:14 Level 9 If" at bounding box center [619, 296] width 1239 height 593
click at [629, 527] on button "Next" at bounding box center [620, 516] width 168 height 41
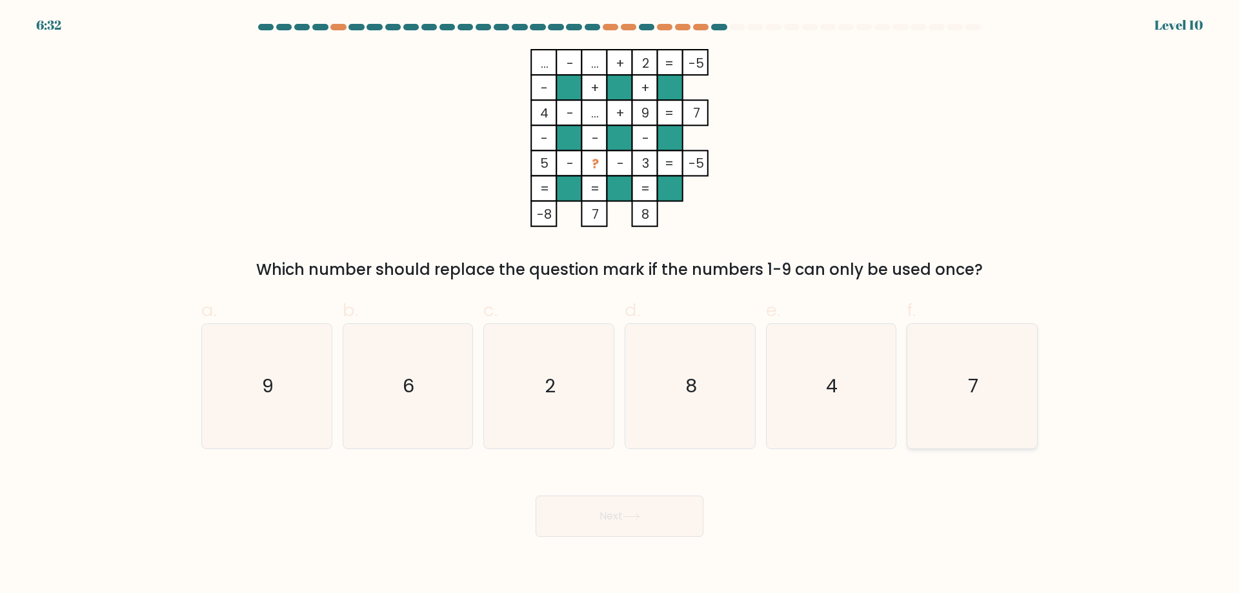
click at [985, 342] on icon "7" at bounding box center [972, 386] width 125 height 125
click at [620, 305] on input "f. 7" at bounding box center [620, 301] width 1 height 8
radio input "true"
click at [620, 527] on button "Next" at bounding box center [620, 516] width 168 height 41
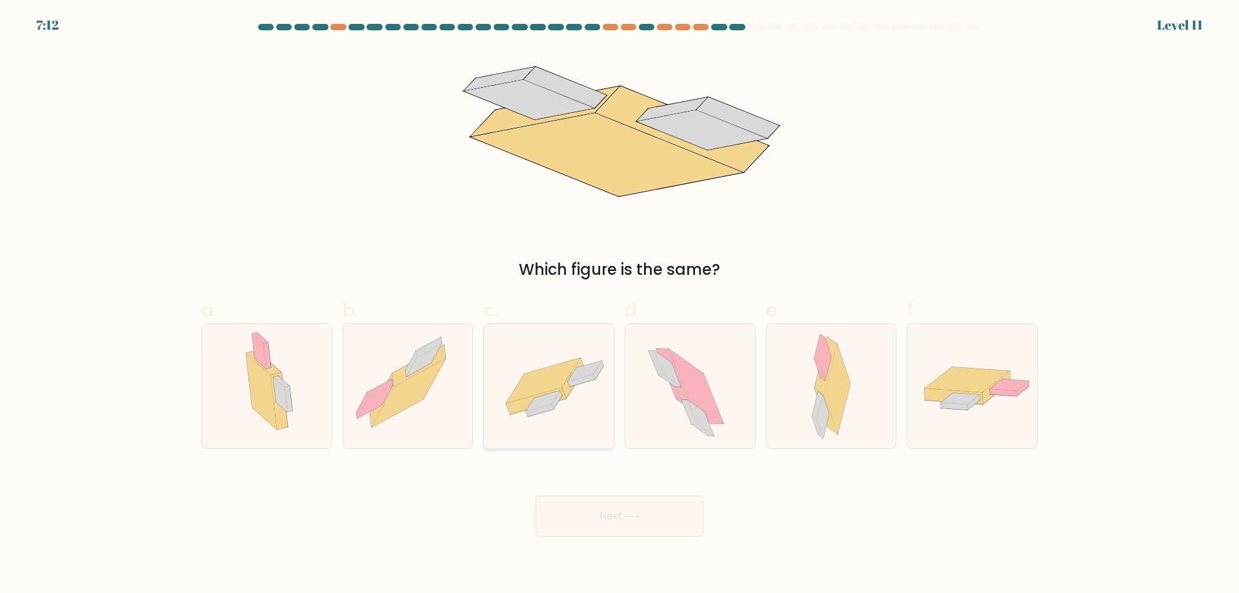
click at [567, 405] on icon at bounding box center [549, 386] width 130 height 90
click at [620, 305] on input "c." at bounding box center [620, 301] width 1 height 8
radio input "true"
click at [633, 514] on icon at bounding box center [631, 516] width 17 height 7
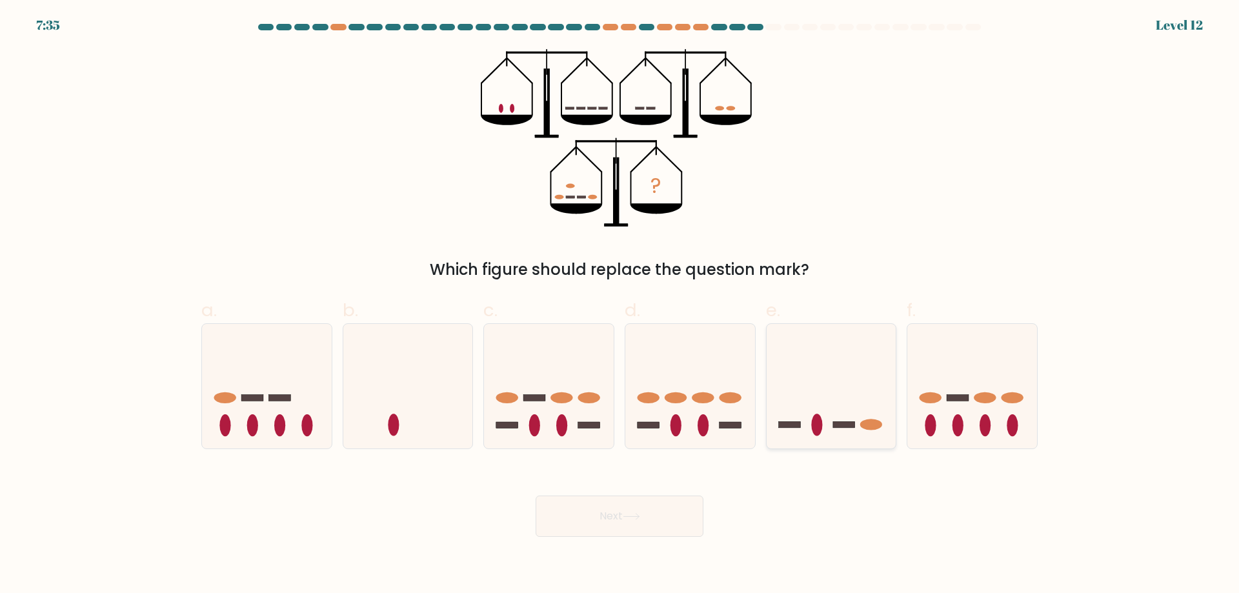
drag, startPoint x: 870, startPoint y: 392, endPoint x: 865, endPoint y: 400, distance: 8.8
click at [871, 392] on icon at bounding box center [832, 385] width 130 height 107
click at [620, 305] on input "e." at bounding box center [620, 301] width 1 height 8
radio input "true"
click at [658, 525] on button "Next" at bounding box center [620, 516] width 168 height 41
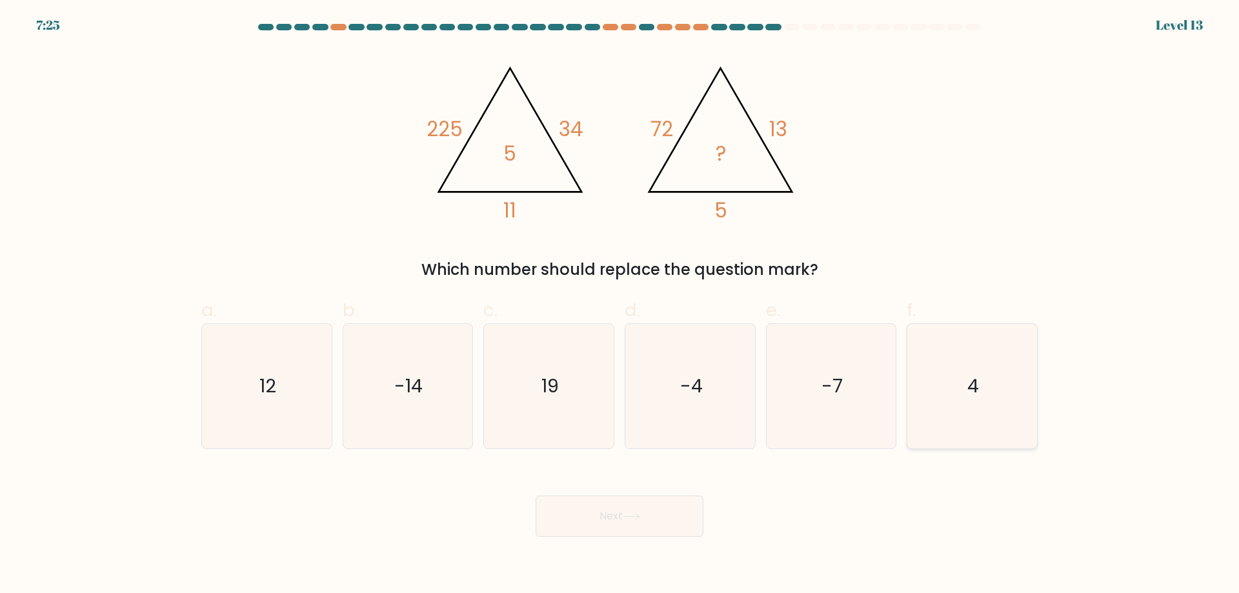
click at [958, 396] on icon "4" at bounding box center [972, 386] width 125 height 125
click at [620, 305] on input "f. 4" at bounding box center [620, 301] width 1 height 8
radio input "true"
click at [646, 511] on button "Next" at bounding box center [620, 516] width 168 height 41
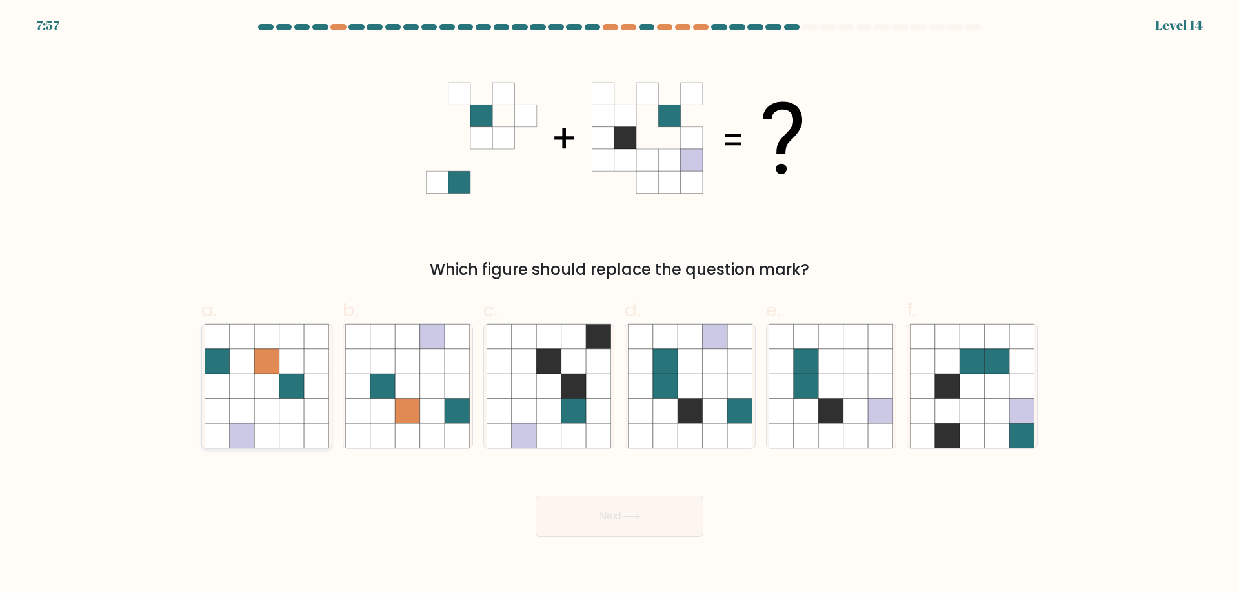
click at [251, 366] on icon at bounding box center [242, 361] width 25 height 25
click at [620, 305] on input "a." at bounding box center [620, 301] width 1 height 8
radio input "true"
click at [576, 516] on button "Next" at bounding box center [620, 516] width 168 height 41
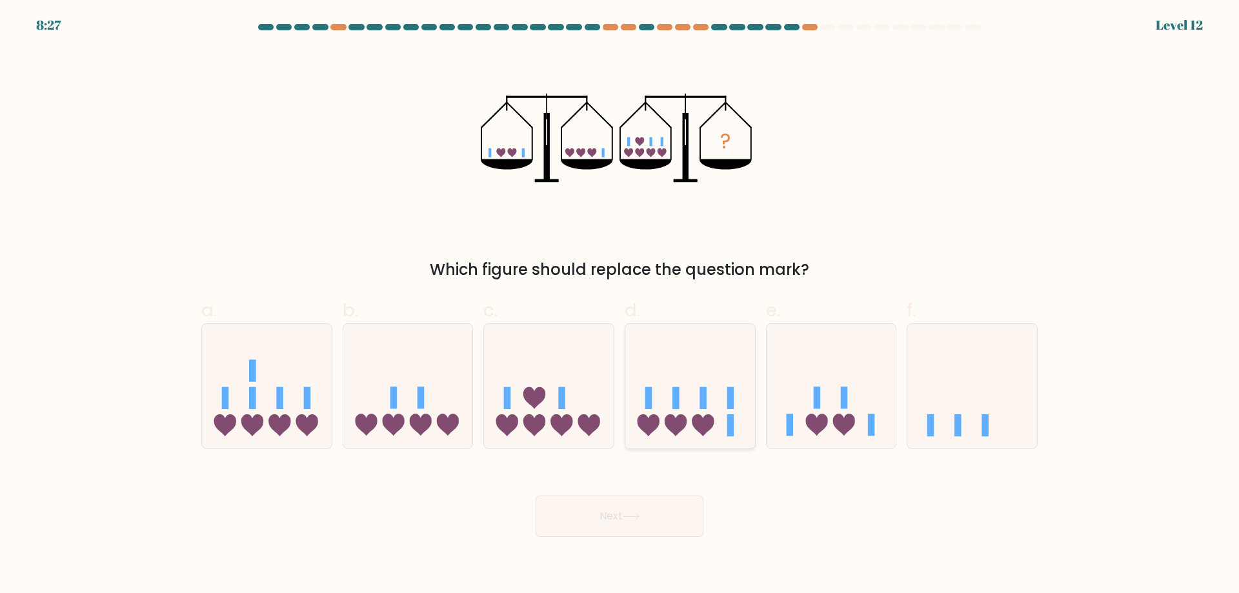
click at [704, 413] on icon at bounding box center [691, 385] width 130 height 107
click at [620, 305] on input "d." at bounding box center [620, 301] width 1 height 8
radio input "true"
click at [664, 521] on button "Next" at bounding box center [620, 516] width 168 height 41
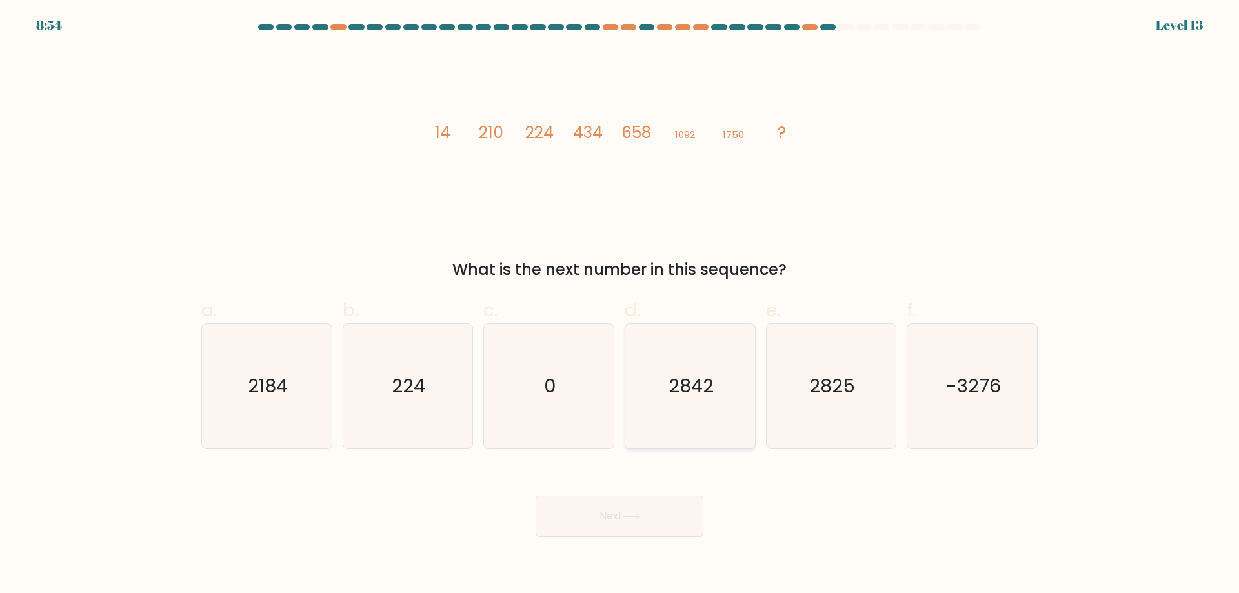
click at [692, 411] on icon "2842" at bounding box center [690, 386] width 125 height 125
click at [620, 305] on input "d. 2842" at bounding box center [620, 301] width 1 height 8
radio input "true"
click at [668, 511] on button "Next" at bounding box center [620, 516] width 168 height 41
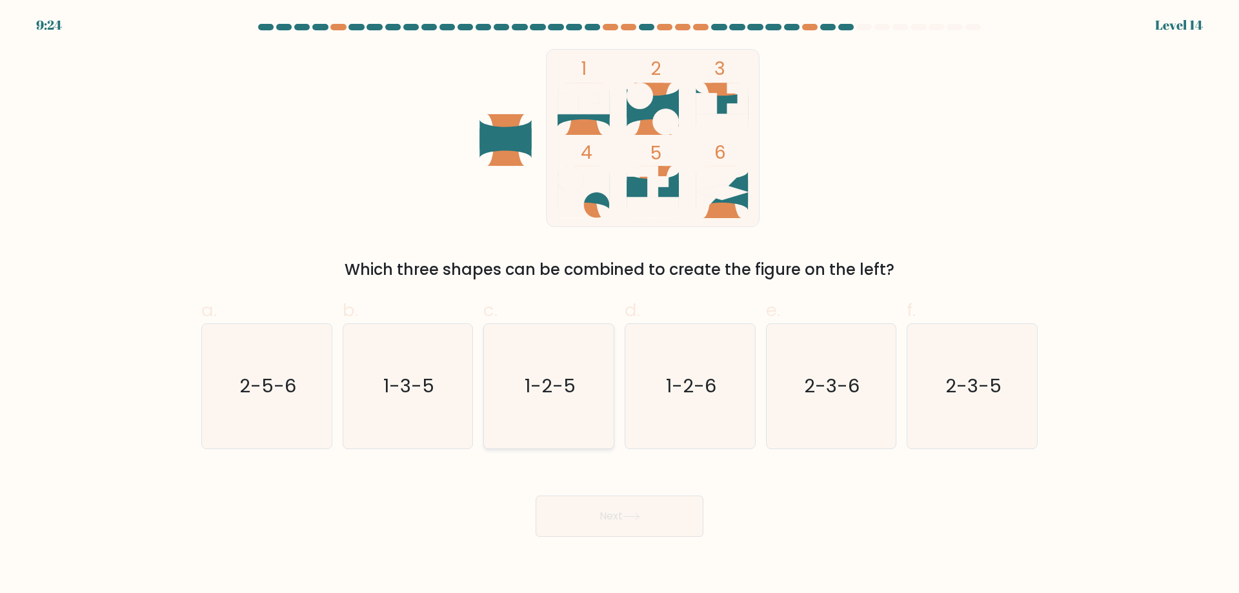
click at [595, 431] on icon "1-2-5" at bounding box center [549, 386] width 125 height 125
click at [620, 305] on input "c. 1-2-5" at bounding box center [620, 301] width 1 height 8
radio input "true"
click at [658, 422] on icon "1-2-6" at bounding box center [690, 386] width 125 height 125
click at [620, 305] on input "d. 1-2-6" at bounding box center [620, 301] width 1 height 8
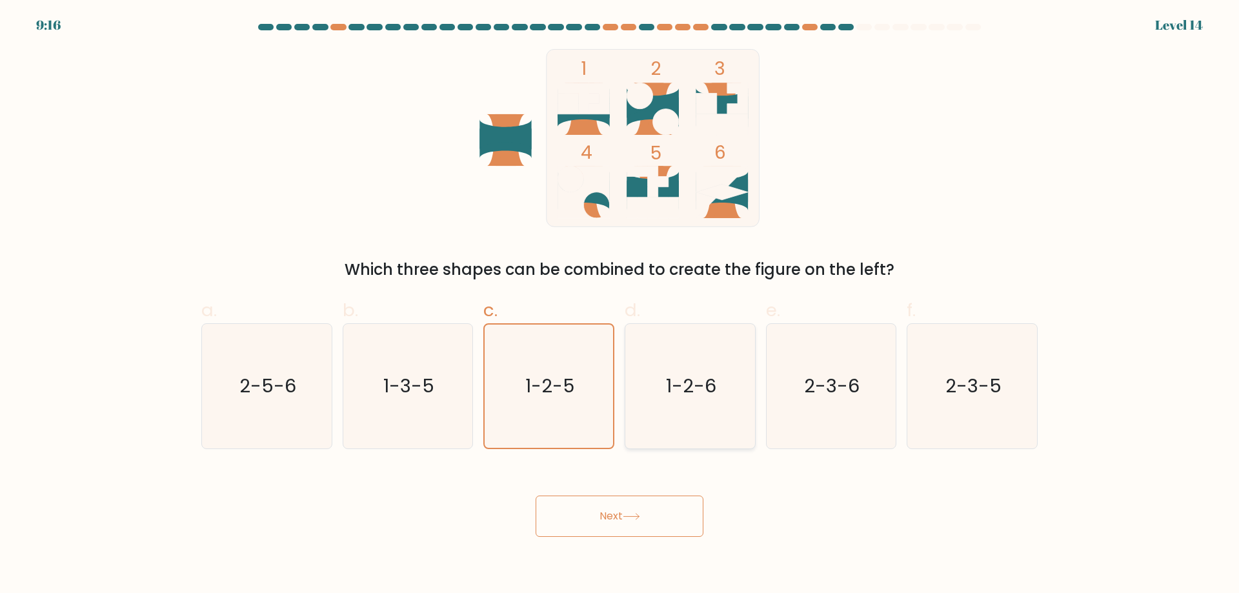
radio input "true"
click at [645, 509] on button "Next" at bounding box center [620, 516] width 168 height 41
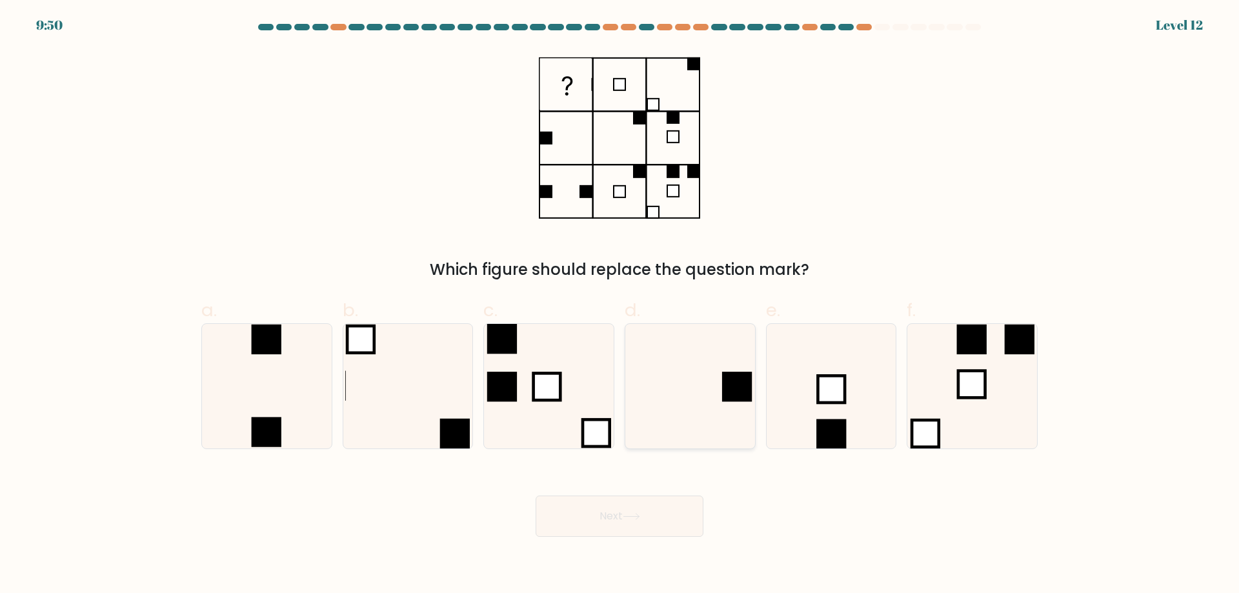
click at [662, 409] on icon at bounding box center [690, 386] width 125 height 125
click at [620, 305] on input "d." at bounding box center [620, 301] width 1 height 8
radio input "true"
click at [636, 537] on body "9:48 Level 12" at bounding box center [619, 296] width 1239 height 593
click at [638, 517] on icon at bounding box center [631, 517] width 15 height 6
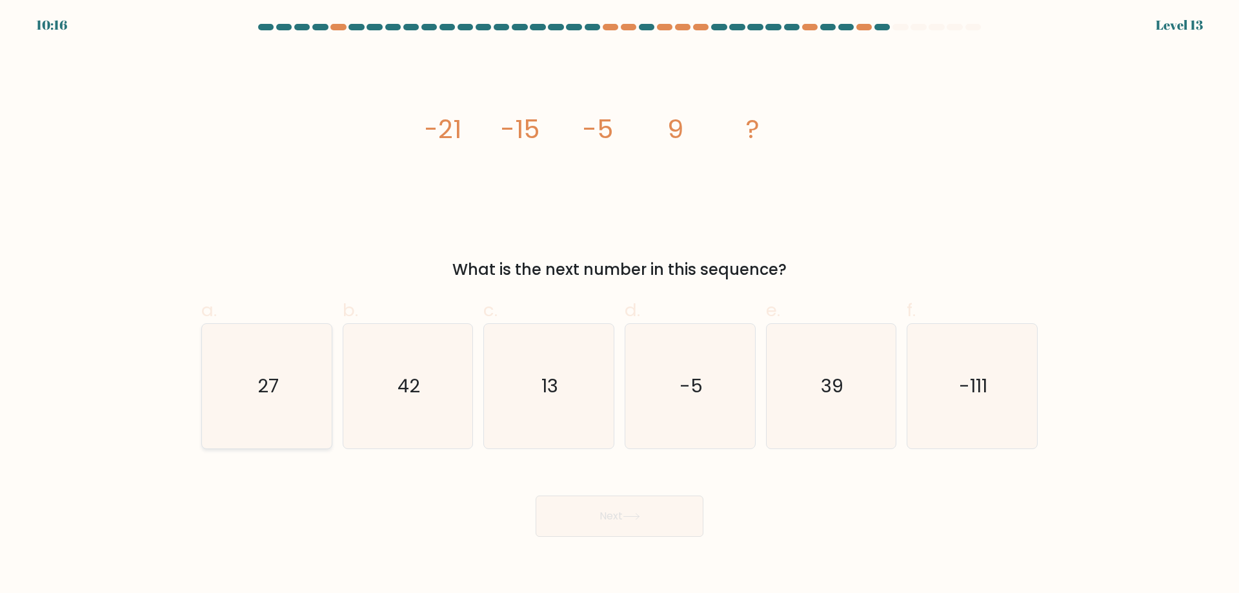
click at [263, 370] on icon "27" at bounding box center [267, 386] width 125 height 125
click at [620, 305] on input "a. 27" at bounding box center [620, 301] width 1 height 8
radio input "true"
click at [631, 508] on button "Next" at bounding box center [620, 516] width 168 height 41
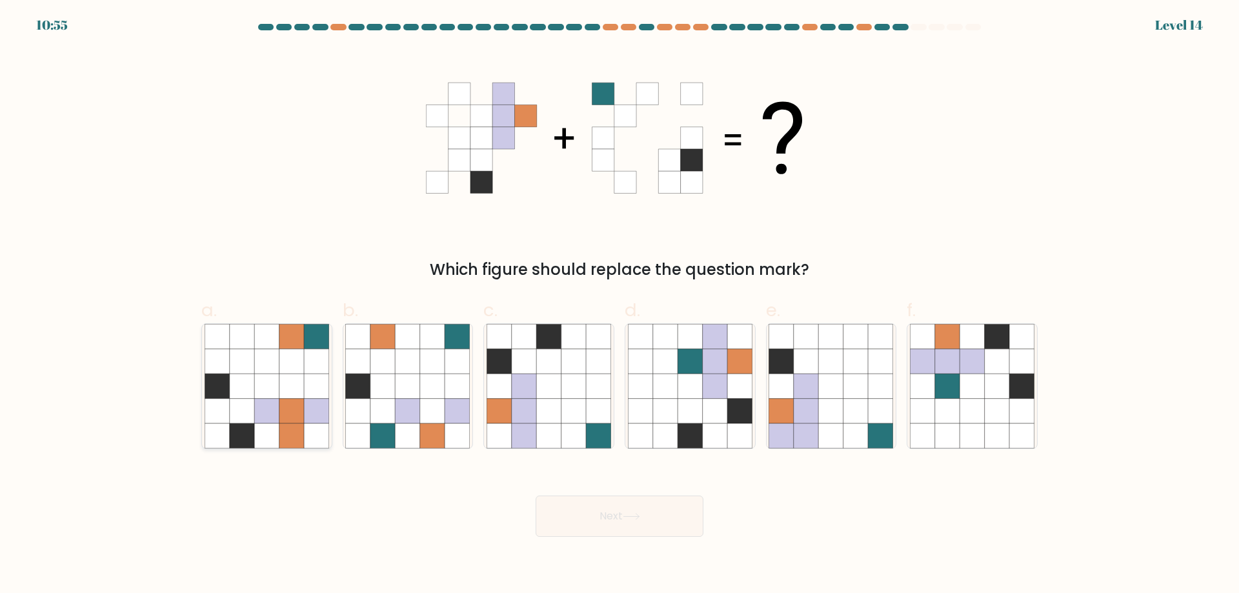
click at [224, 380] on icon at bounding box center [217, 386] width 25 height 25
click at [620, 305] on input "a." at bounding box center [620, 301] width 1 height 8
radio input "true"
click at [596, 516] on button "Next" at bounding box center [620, 516] width 168 height 41
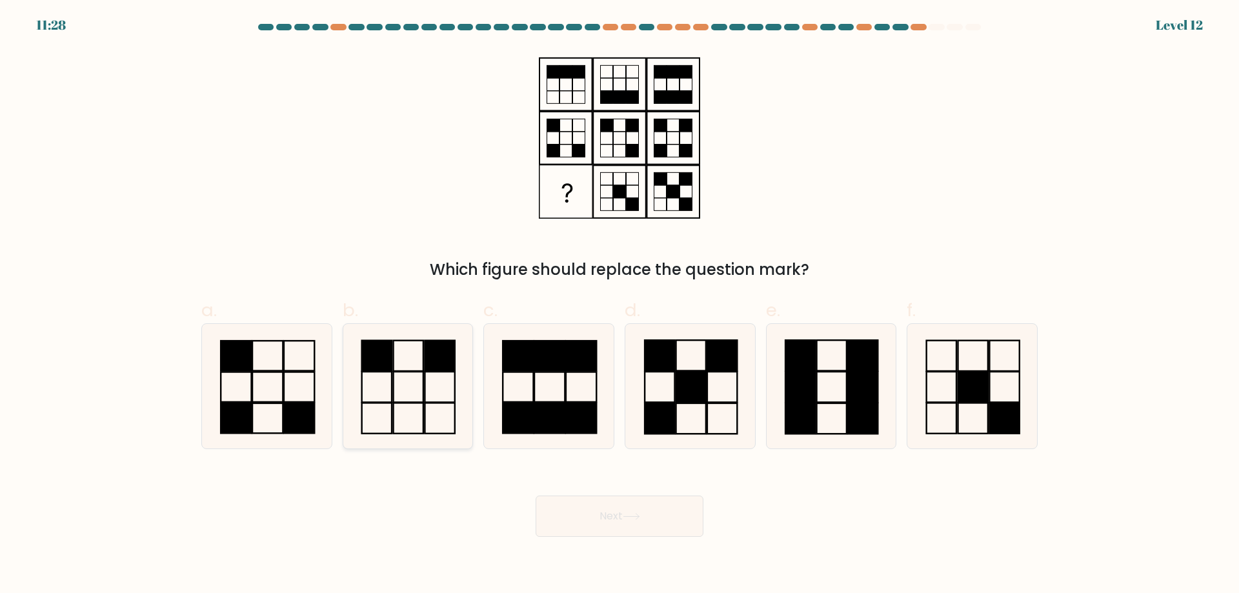
click at [440, 365] on rect at bounding box center [440, 356] width 30 height 30
click at [620, 305] on input "b." at bounding box center [620, 301] width 1 height 8
radio input "true"
click at [638, 511] on button "Next" at bounding box center [620, 516] width 168 height 41
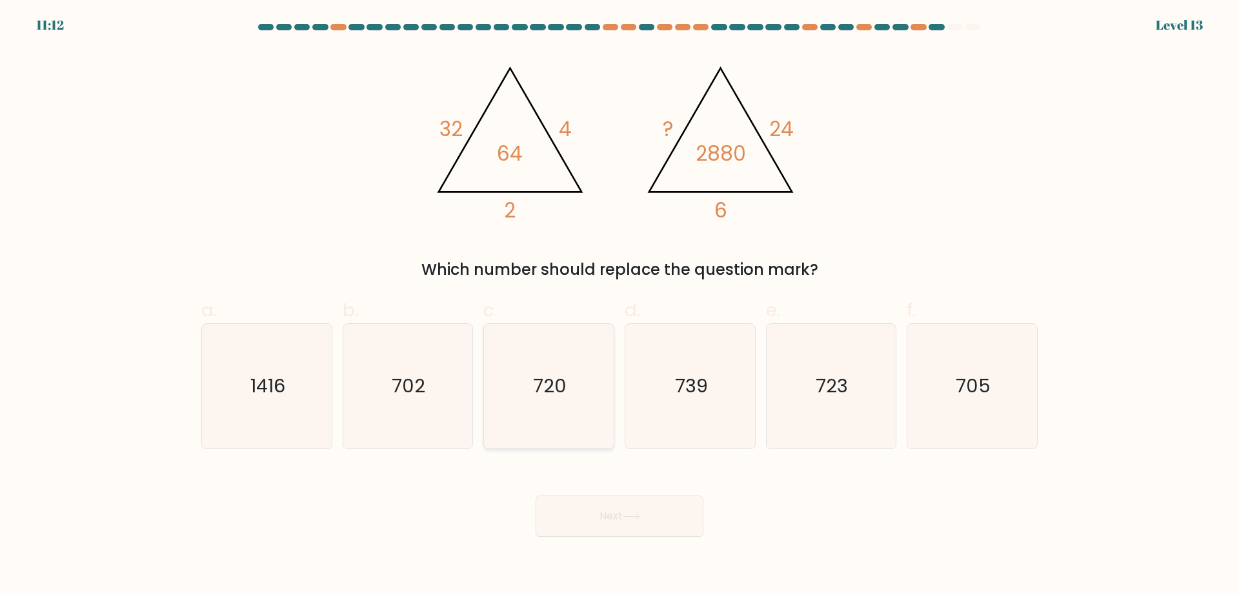
click at [587, 384] on icon "720" at bounding box center [549, 386] width 125 height 125
click at [620, 305] on input "c. 720" at bounding box center [620, 301] width 1 height 8
radio input "true"
click at [618, 531] on button "Next" at bounding box center [620, 516] width 168 height 41
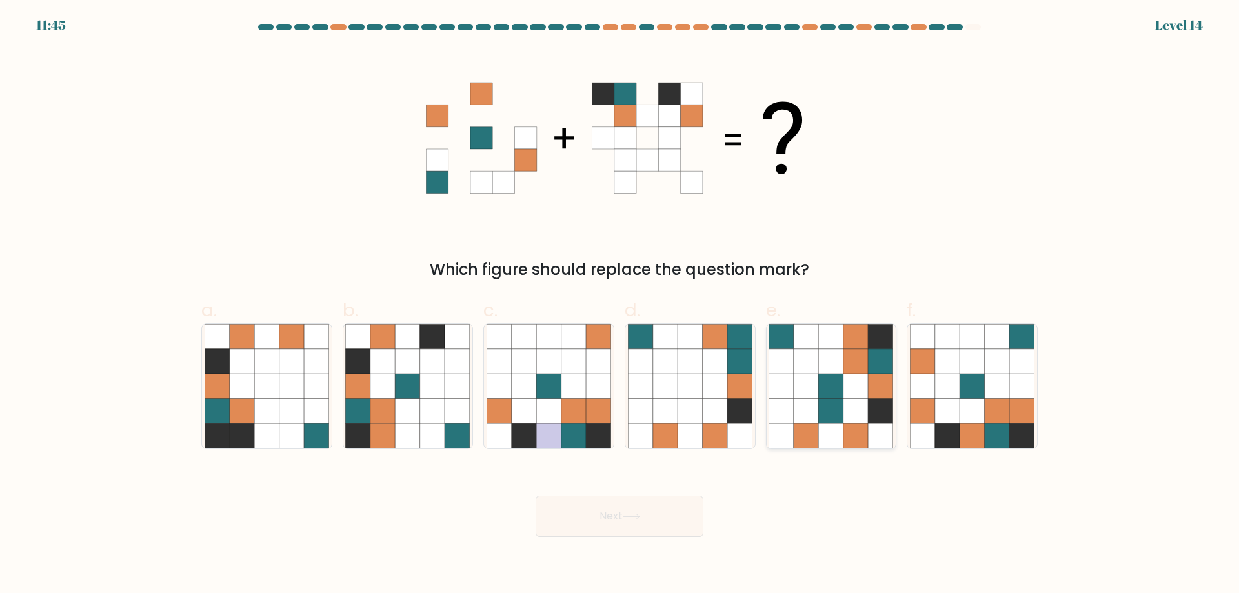
click at [848, 429] on icon at bounding box center [856, 435] width 25 height 25
click at [620, 305] on input "e." at bounding box center [620, 301] width 1 height 8
radio input "true"
click at [659, 514] on button "Next" at bounding box center [620, 516] width 168 height 41
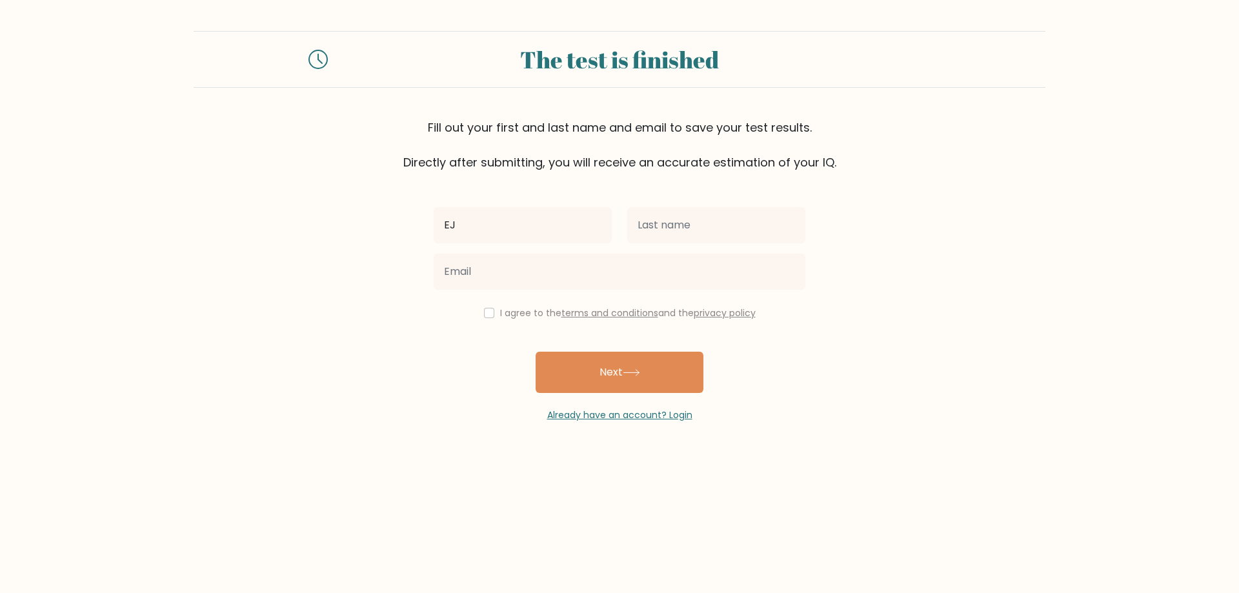
type input "EJ"
type input "Palo"
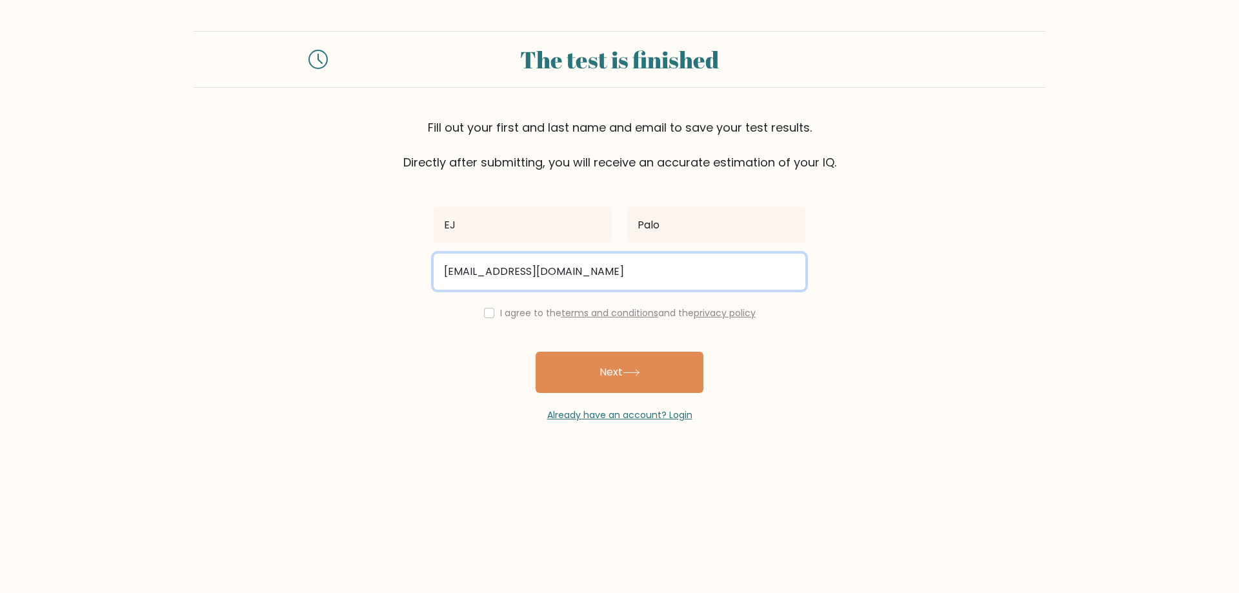
type input "ernanjosephpalo@gmail.com"
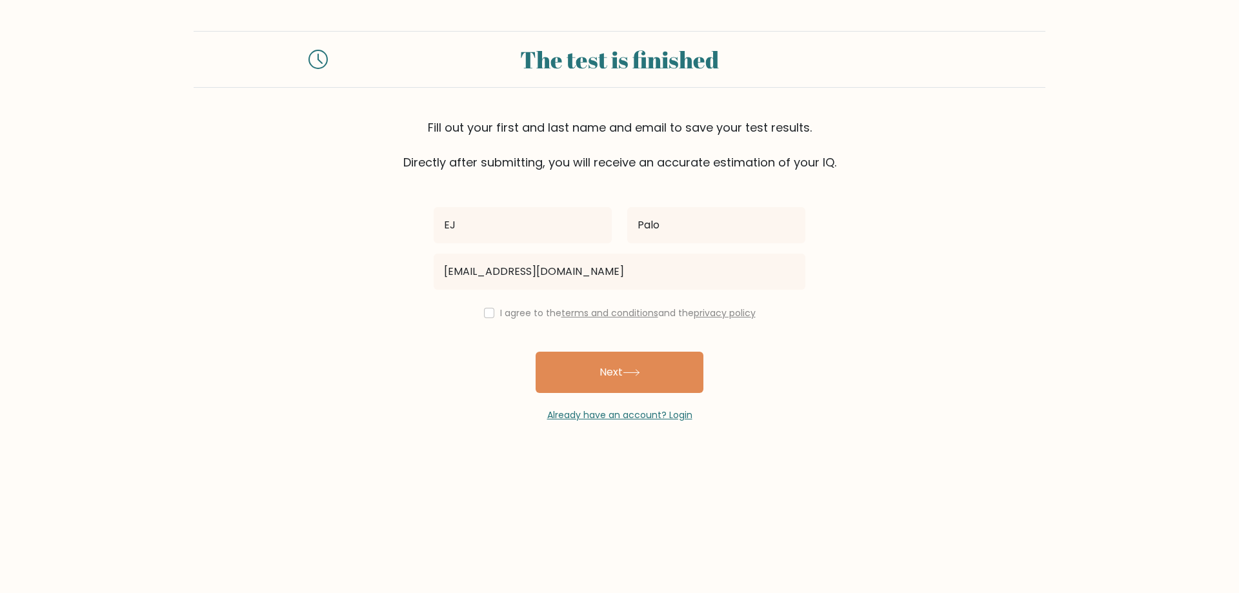
drag, startPoint x: 435, startPoint y: 463, endPoint x: 440, endPoint y: 442, distance: 21.3
click at [435, 463] on body "The test is finished Fill out your first and last name and email to save your t…" at bounding box center [619, 296] width 1239 height 593
click at [483, 319] on div "I agree to the terms and conditions and the privacy policy" at bounding box center [619, 312] width 387 height 15
click at [490, 309] on input "checkbox" at bounding box center [489, 313] width 10 height 10
checkbox input "true"
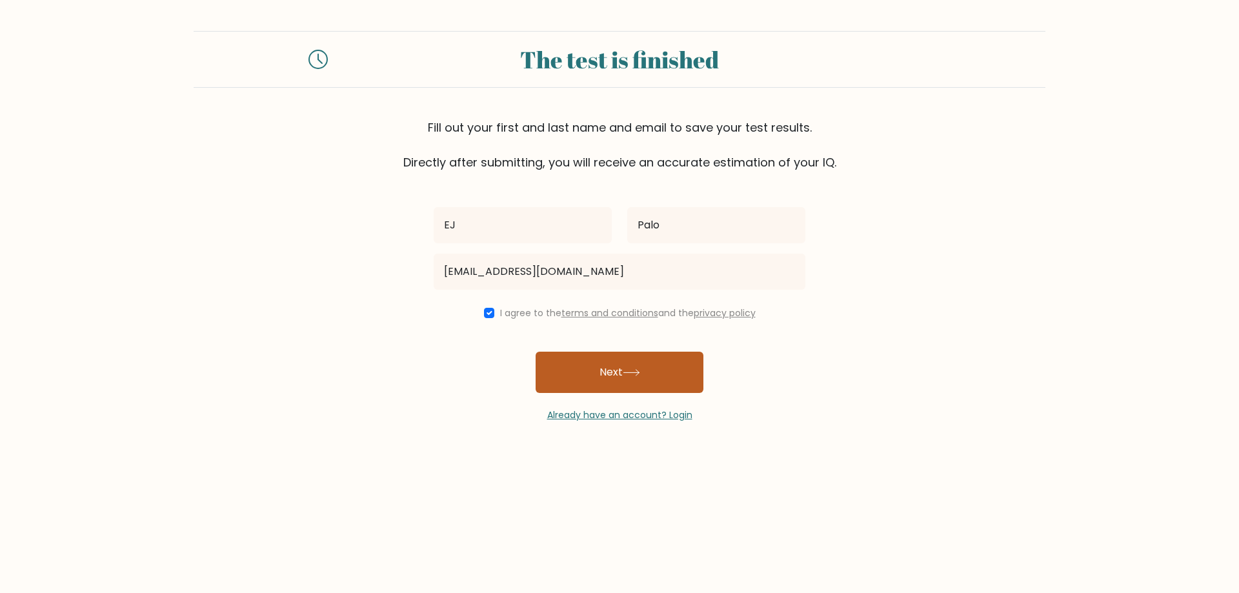
click at [602, 374] on button "Next" at bounding box center [620, 372] width 168 height 41
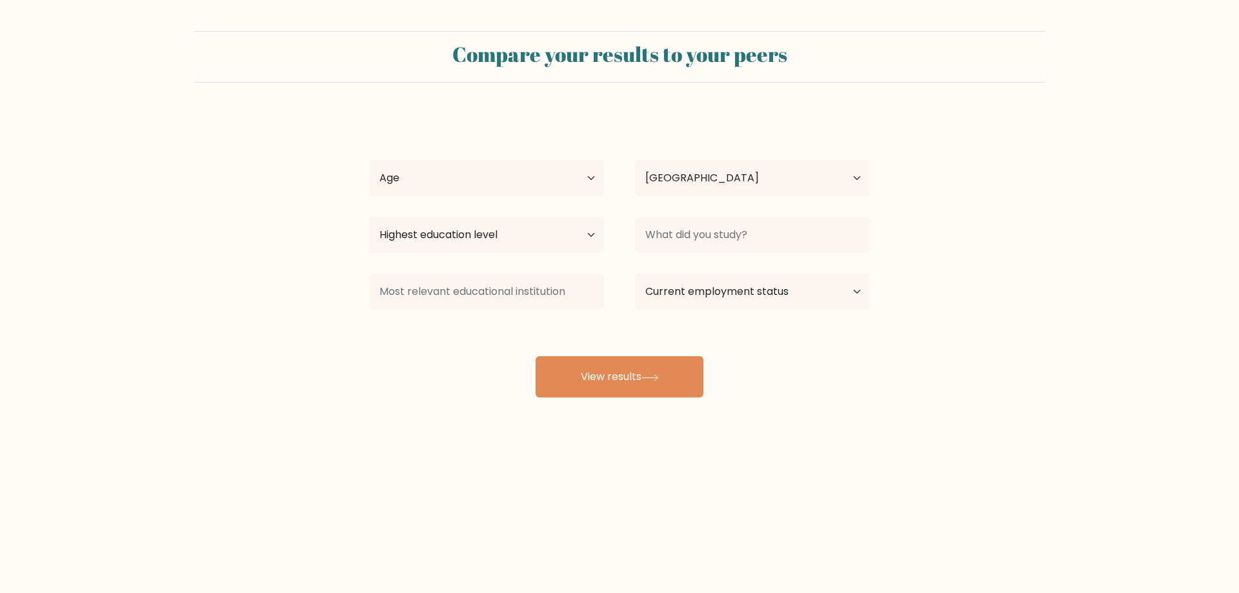
select select "PH"
click at [593, 189] on select "Age Under [DEMOGRAPHIC_DATA] [DEMOGRAPHIC_DATA] [DEMOGRAPHIC_DATA] [DEMOGRAPHIC…" at bounding box center [486, 178] width 235 height 36
select select "25_34"
click at [369, 160] on select "Age Under [DEMOGRAPHIC_DATA] [DEMOGRAPHIC_DATA] [DEMOGRAPHIC_DATA] [DEMOGRAPHIC…" at bounding box center [486, 178] width 235 height 36
click at [711, 181] on select "Country [GEOGRAPHIC_DATA] [GEOGRAPHIC_DATA] [GEOGRAPHIC_DATA] [US_STATE] [GEOGR…" at bounding box center [752, 178] width 235 height 36
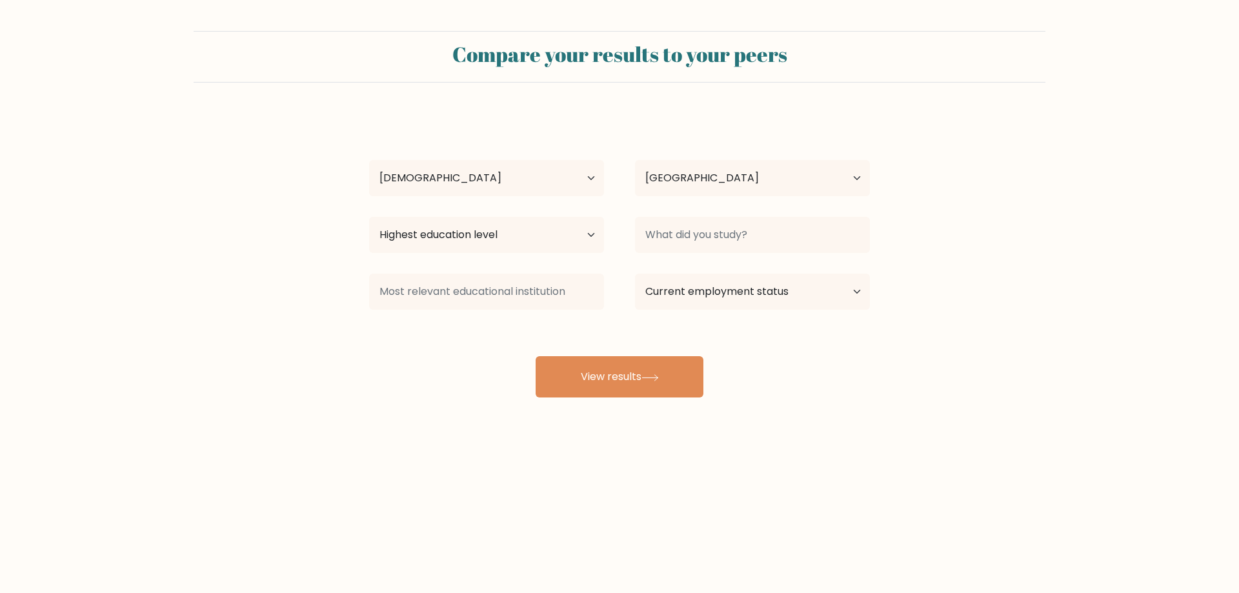
click at [373, 409] on div "Compare your results to your peers [PERSON_NAME] Age Under [DEMOGRAPHIC_DATA] […" at bounding box center [619, 244] width 1239 height 489
click at [474, 241] on select "Highest education level No schooling Primary Lower Secondary Upper Secondary Oc…" at bounding box center [486, 235] width 235 height 36
select select "upper_secondary"
click at [369, 217] on select "Highest education level No schooling Primary Lower Secondary Upper Secondary Oc…" at bounding box center [486, 235] width 235 height 36
click at [682, 228] on input at bounding box center [752, 235] width 235 height 36
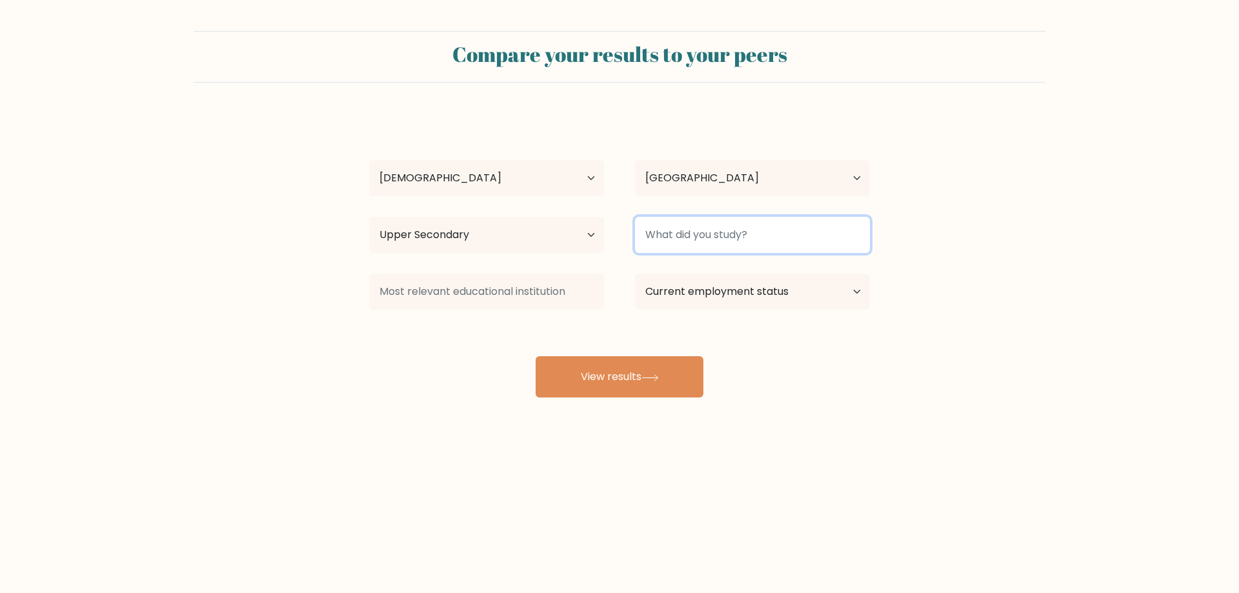
type input "E"
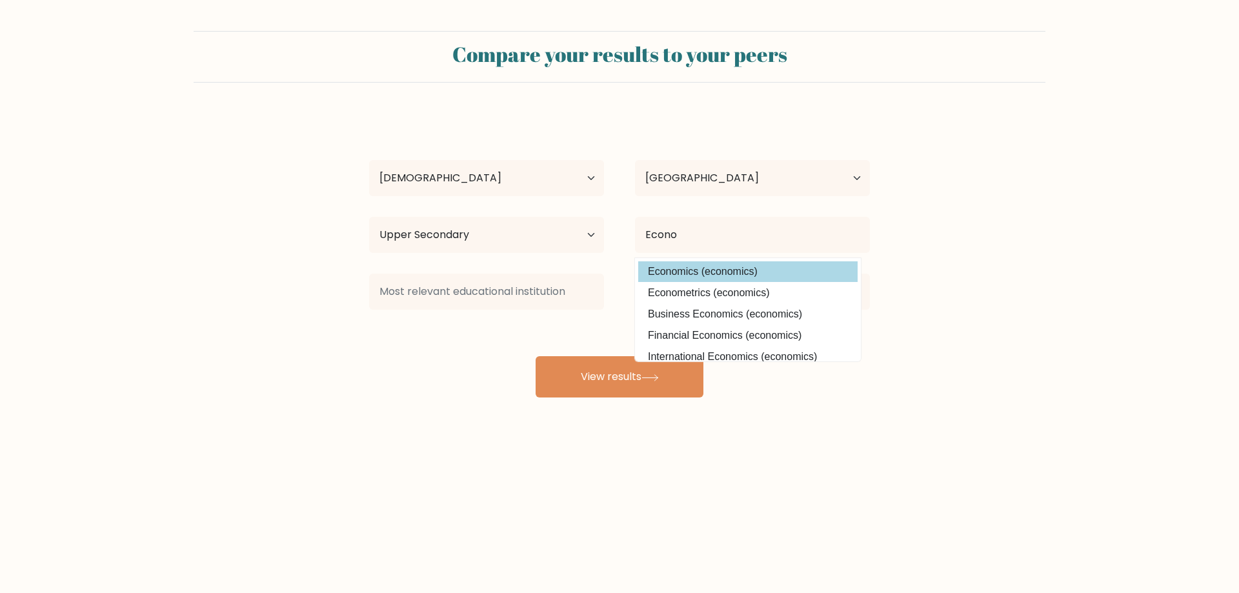
click at [717, 271] on option "Economics (economics)" at bounding box center [747, 271] width 219 height 21
type input "Economics"
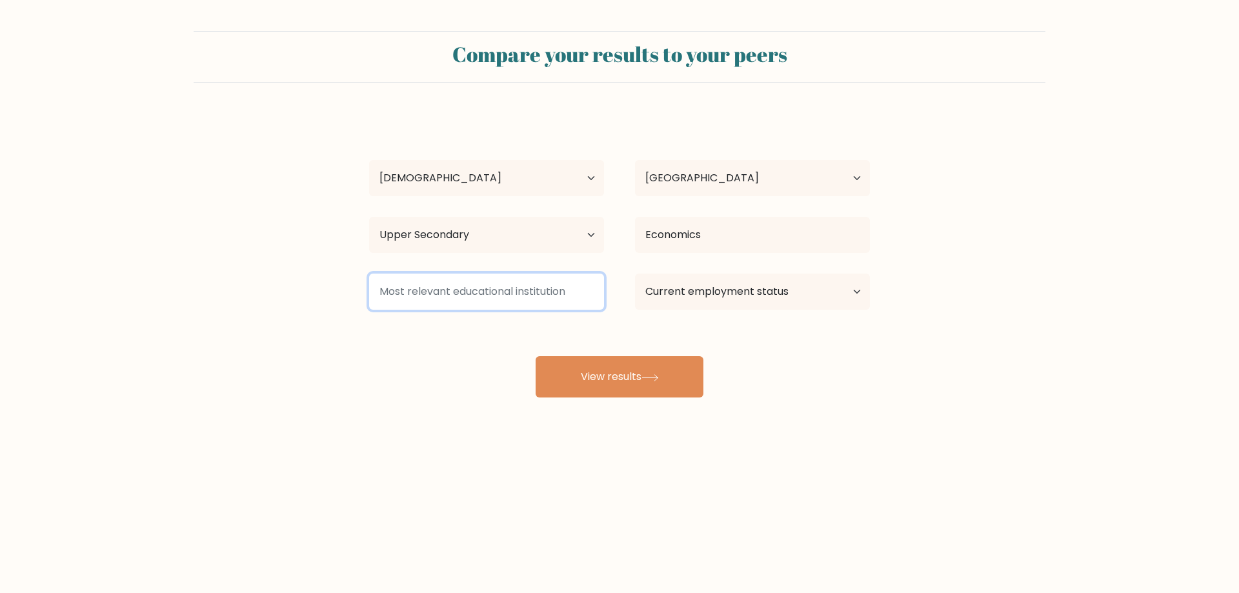
click at [531, 295] on input at bounding box center [486, 292] width 235 height 36
click at [694, 294] on select "Current employment status Employed Student Retired Other / prefer not to answer" at bounding box center [752, 292] width 235 height 36
select select "employed"
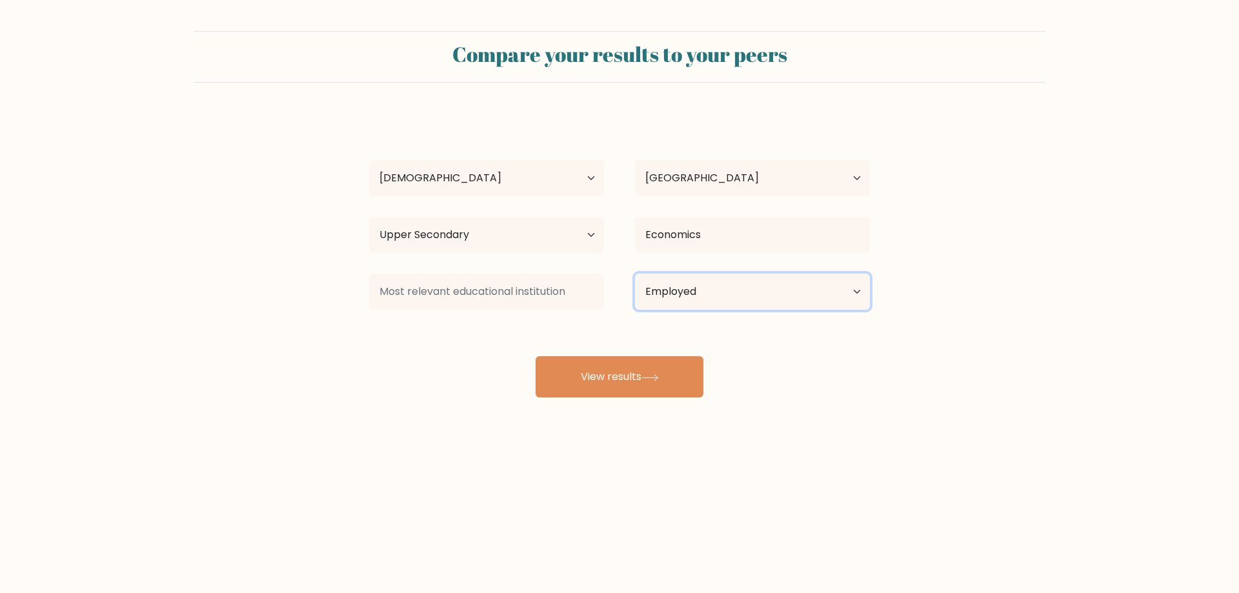
click at [635, 274] on select "Current employment status Employed Student Retired Other / prefer not to answer" at bounding box center [752, 292] width 235 height 36
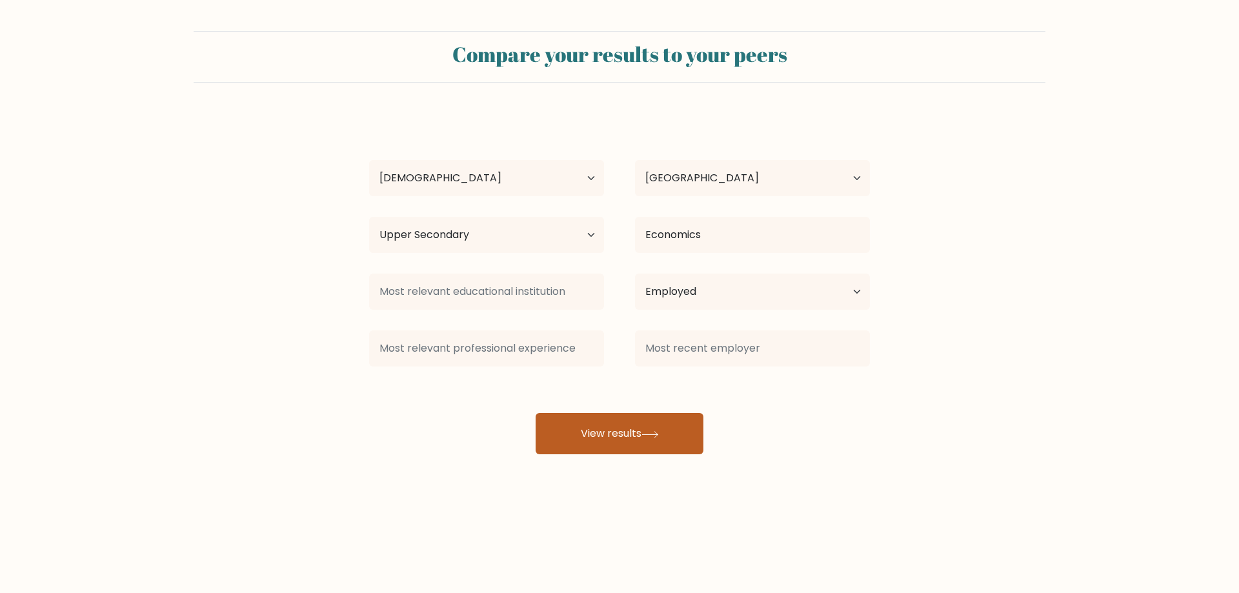
click at [654, 432] on icon at bounding box center [650, 434] width 17 height 7
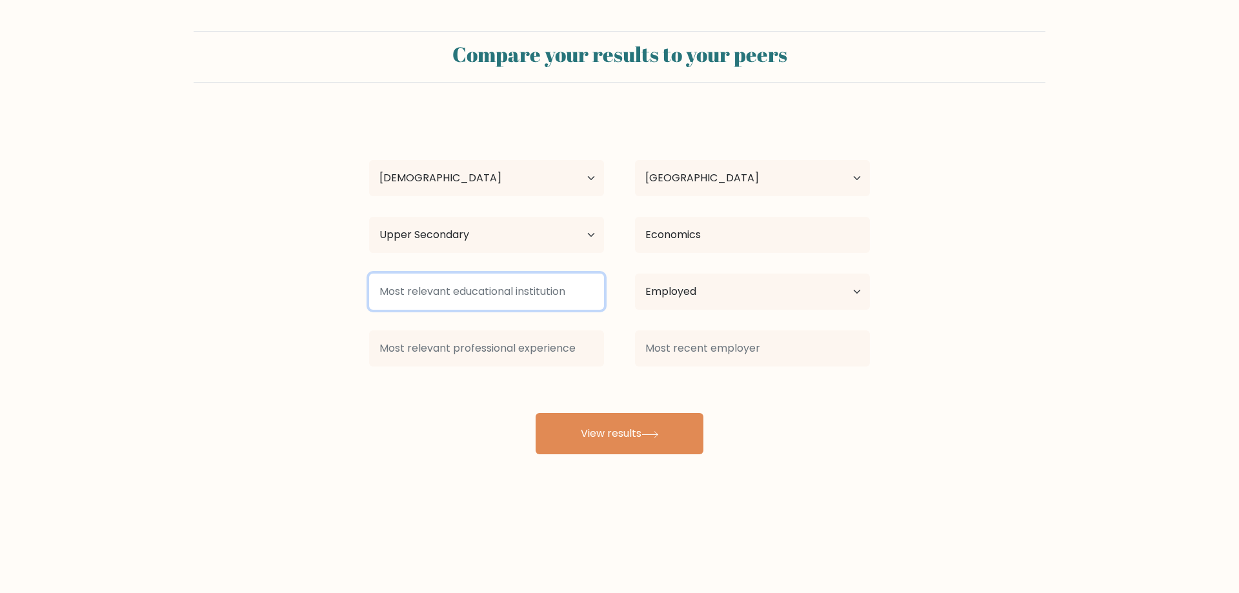
click at [525, 290] on input at bounding box center [486, 292] width 235 height 36
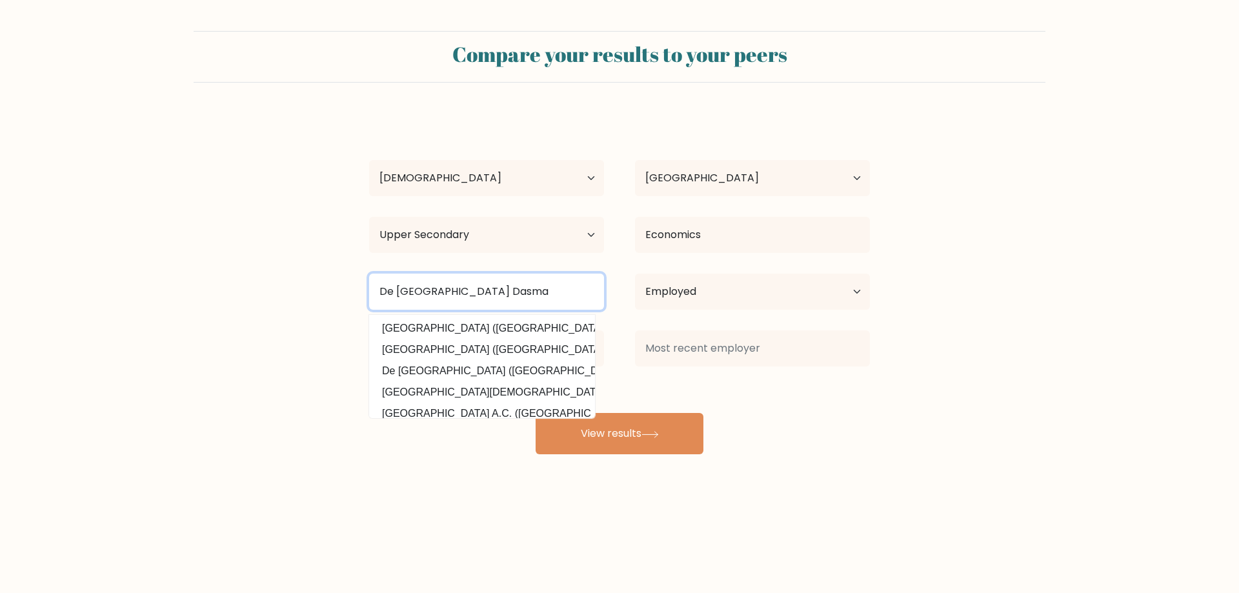
type input "S"
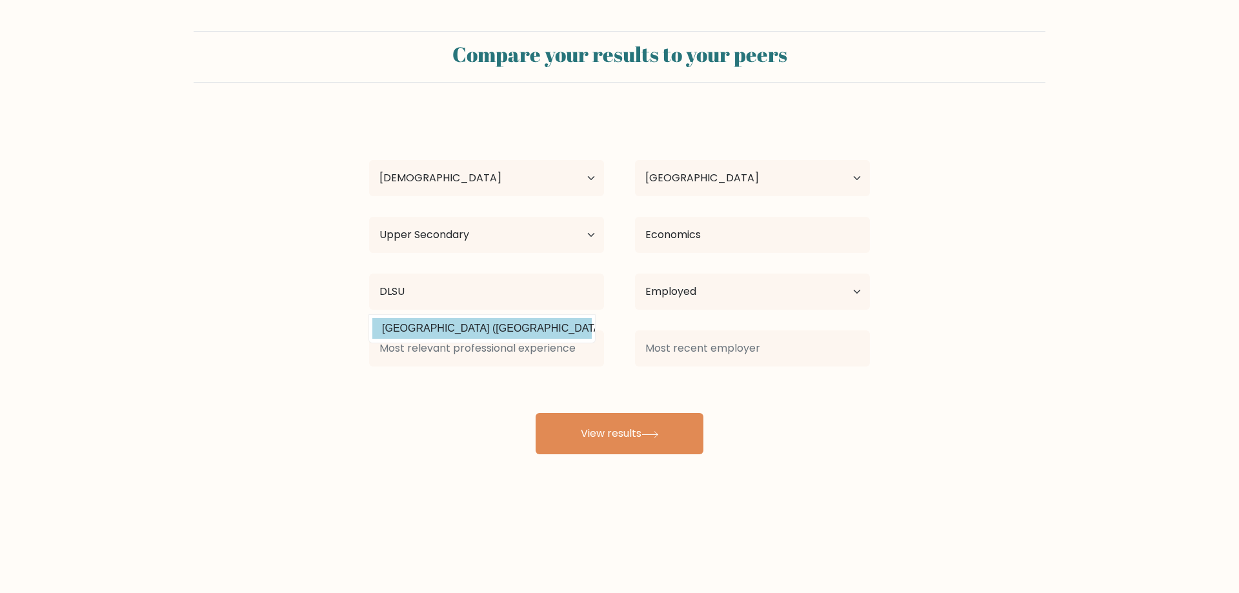
click at [551, 327] on option "De La Salle University (Philippines)" at bounding box center [481, 328] width 219 height 21
type input "De La Salle University"
click at [642, 455] on div "Compare your results to your peers EJ Palo Age Under 18 years old 18-24 years o…" at bounding box center [619, 244] width 1239 height 489
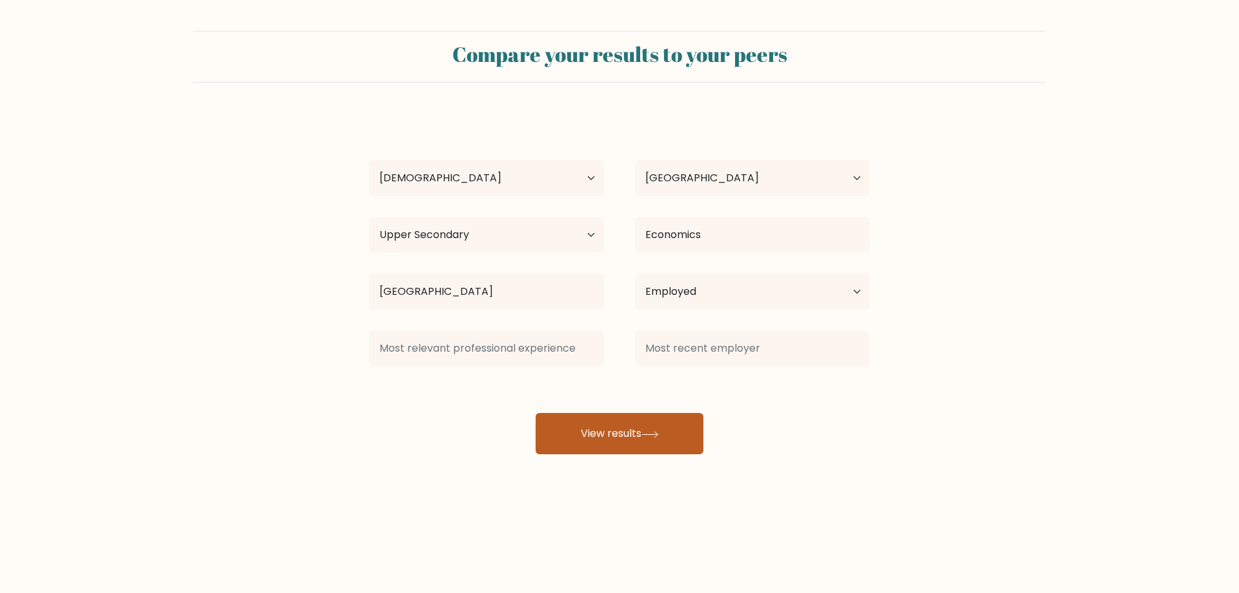
click at [646, 443] on button "View results" at bounding box center [620, 433] width 168 height 41
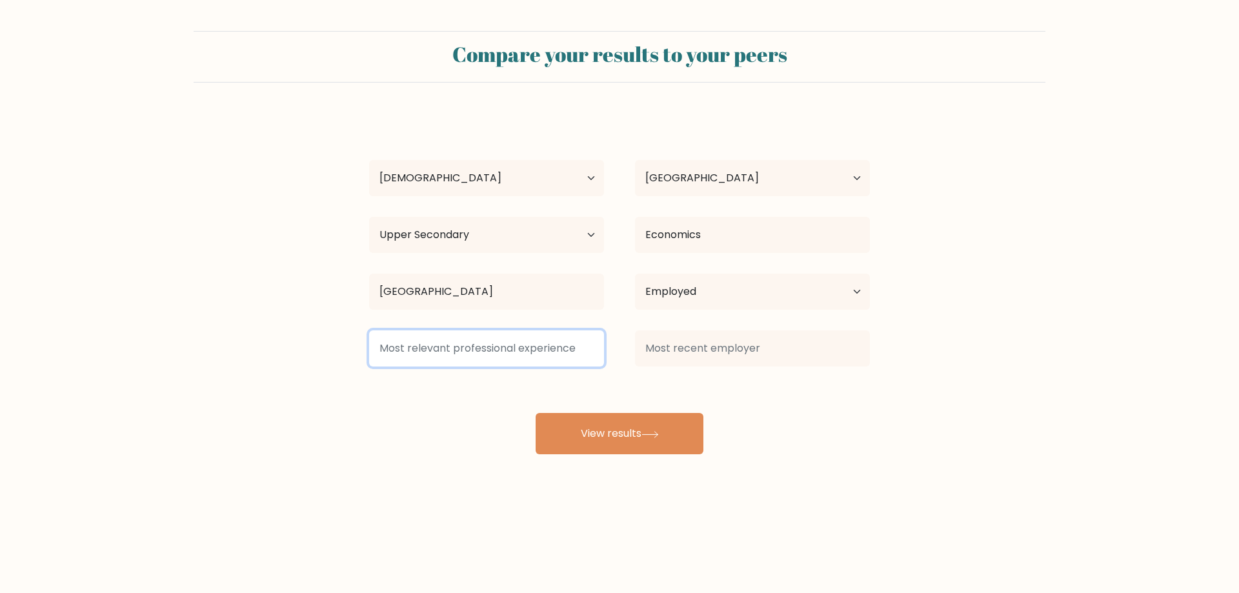
click at [561, 353] on input at bounding box center [486, 349] width 235 height 36
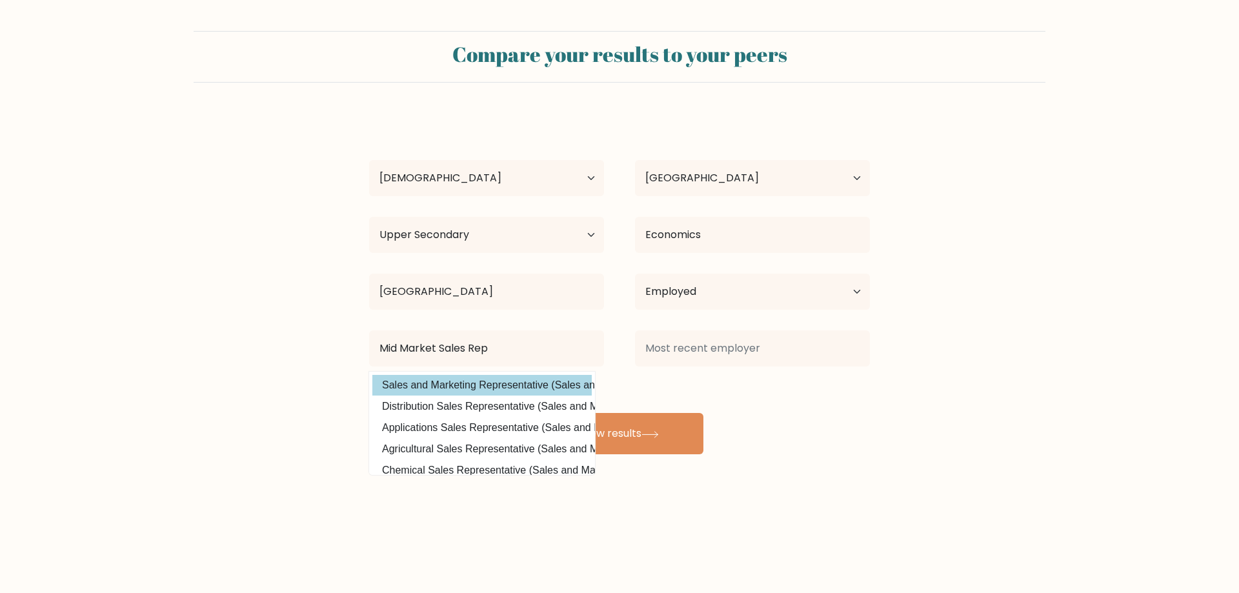
click at [524, 384] on option "Sales and Marketing Representative (Sales and Marketing)" at bounding box center [481, 385] width 219 height 21
type input "Sales and Marketing Representative"
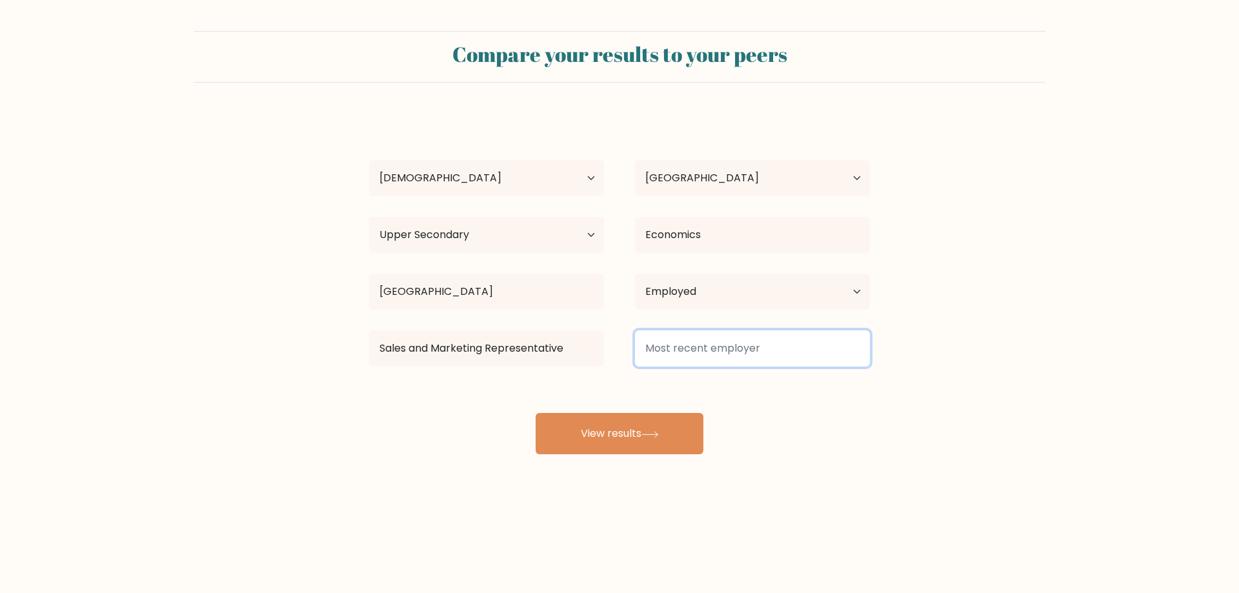
click at [693, 349] on input at bounding box center [752, 349] width 235 height 36
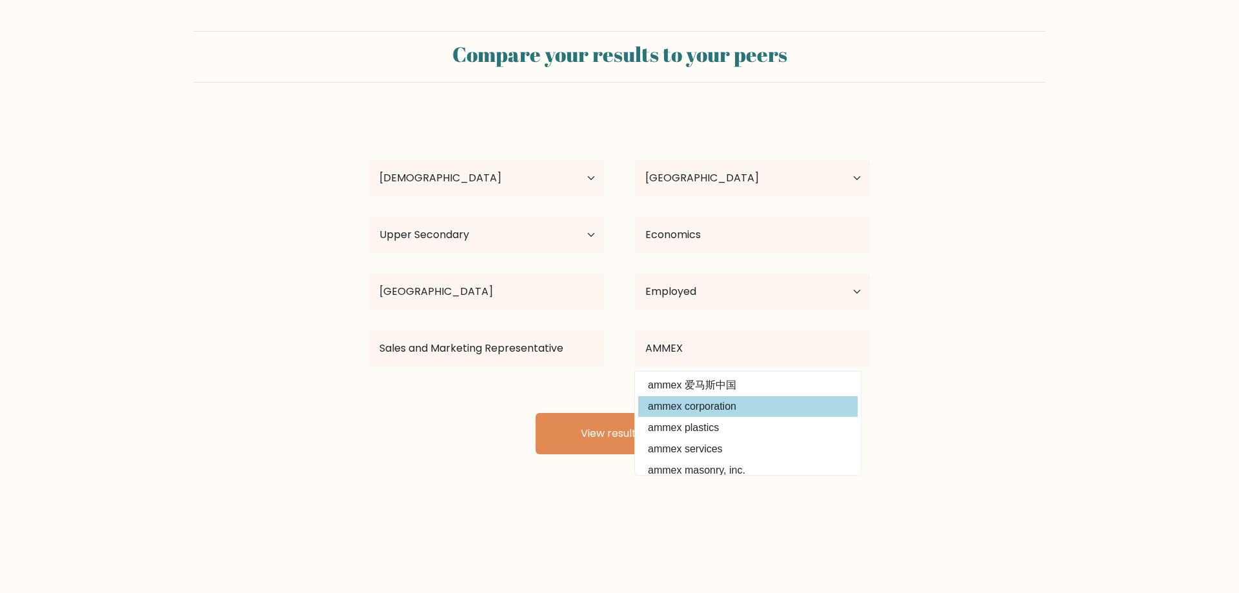
click at [711, 407] on option "ammex corporation" at bounding box center [747, 406] width 219 height 21
type input "ammex corporation"
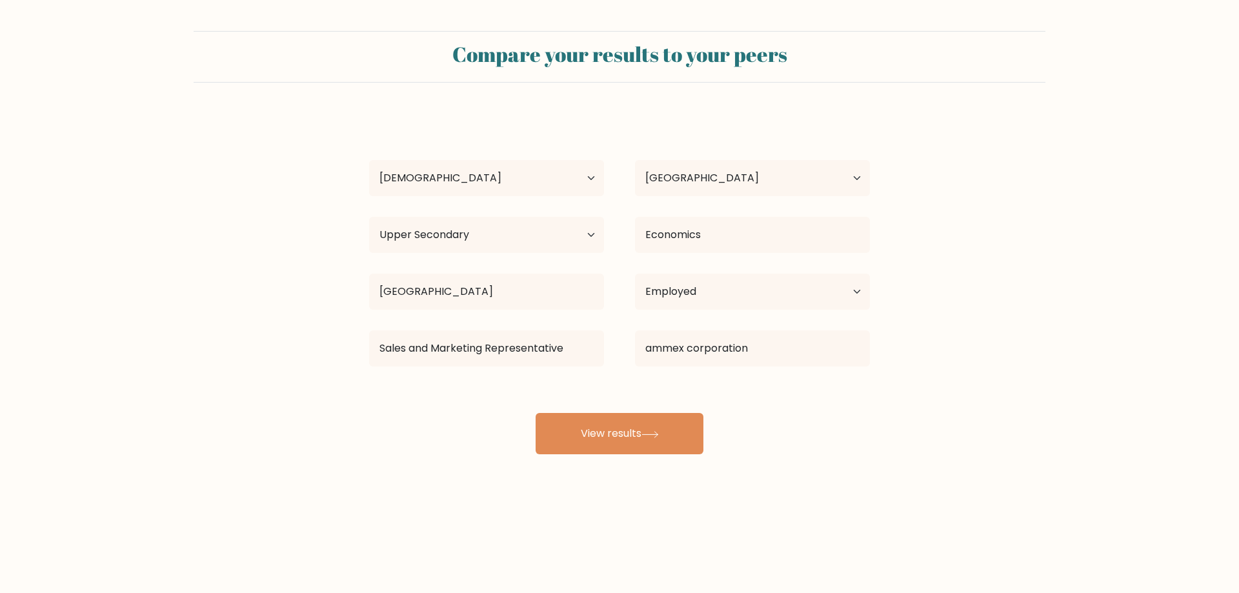
click at [638, 455] on div "Compare your results to your peers EJ Palo Age Under 18 years old 18-24 years o…" at bounding box center [619, 244] width 1239 height 489
click at [646, 430] on button "View results" at bounding box center [620, 433] width 168 height 41
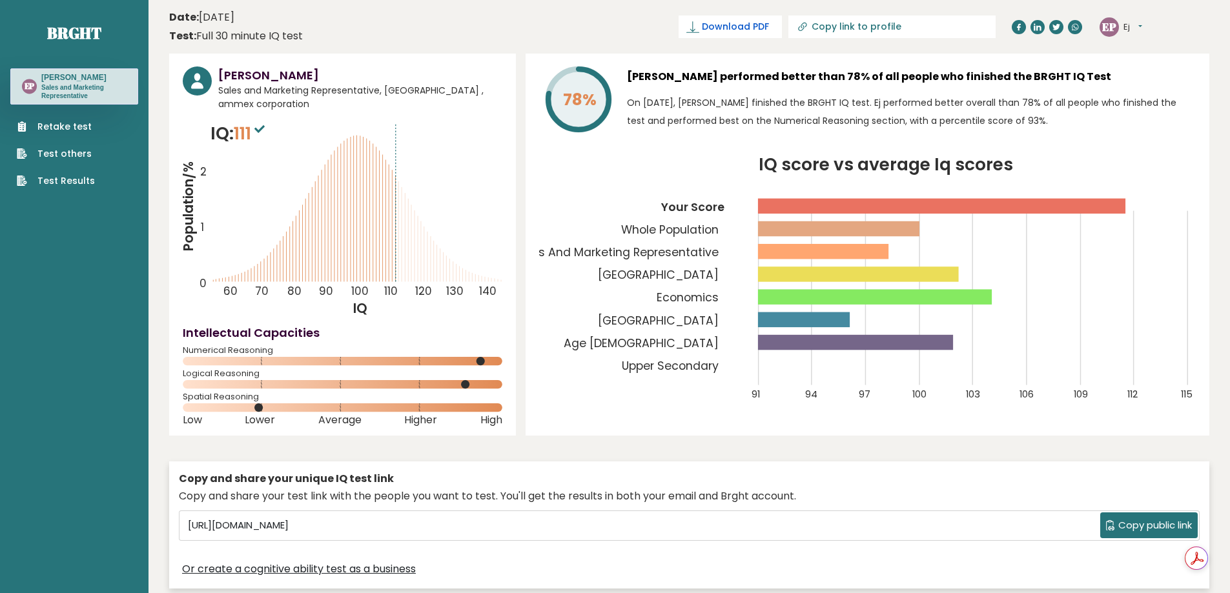
click at [769, 26] on span "Download PDF" at bounding box center [735, 27] width 67 height 14
